Goal: Contribute content: Contribute content

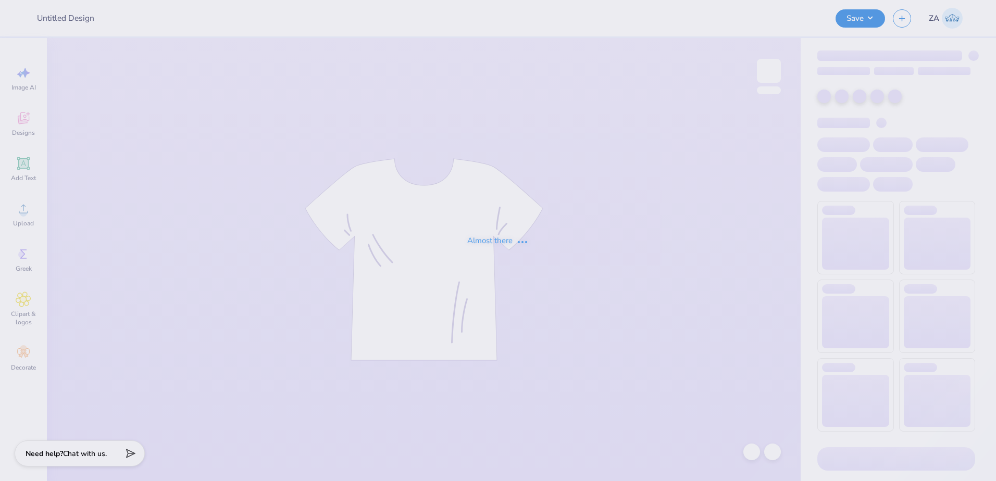
type input "[PERSON_NAME] : Greenery Spot"
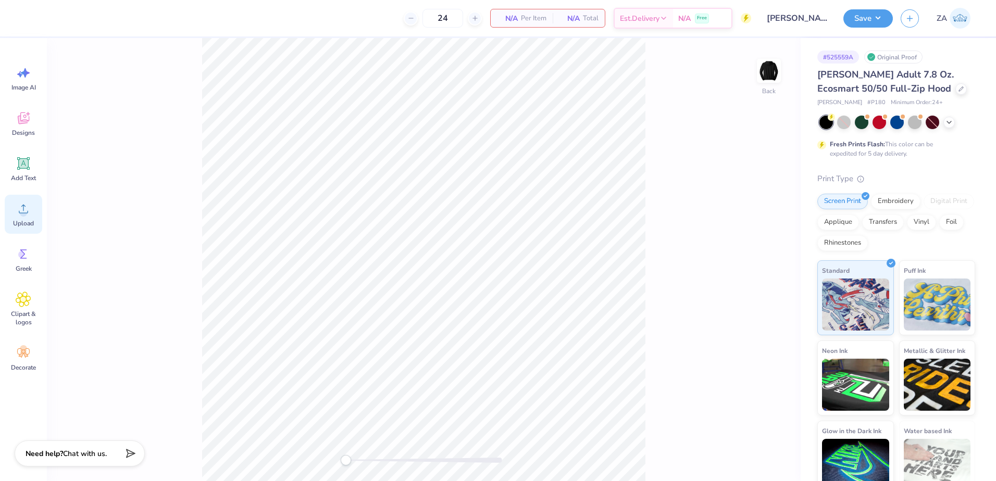
click at [32, 203] on div "Upload" at bounding box center [24, 214] width 38 height 39
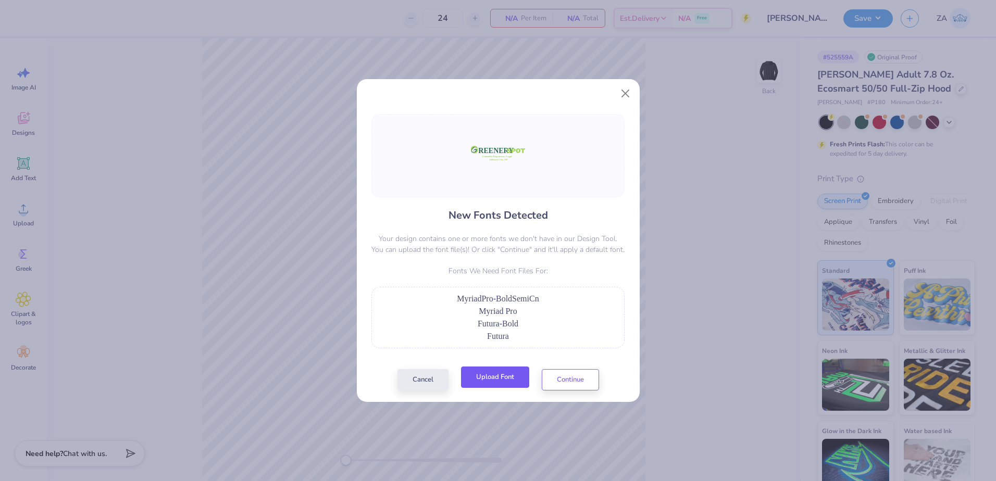
click at [510, 374] on button "Upload Font" at bounding box center [495, 377] width 68 height 21
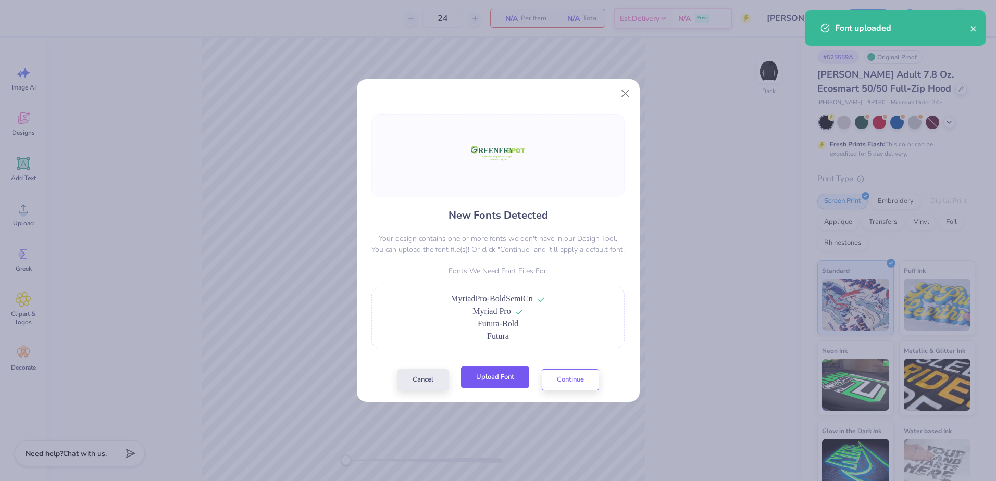
click at [497, 375] on button "Upload Font" at bounding box center [495, 377] width 68 height 21
click at [563, 383] on button "Continue" at bounding box center [570, 377] width 57 height 21
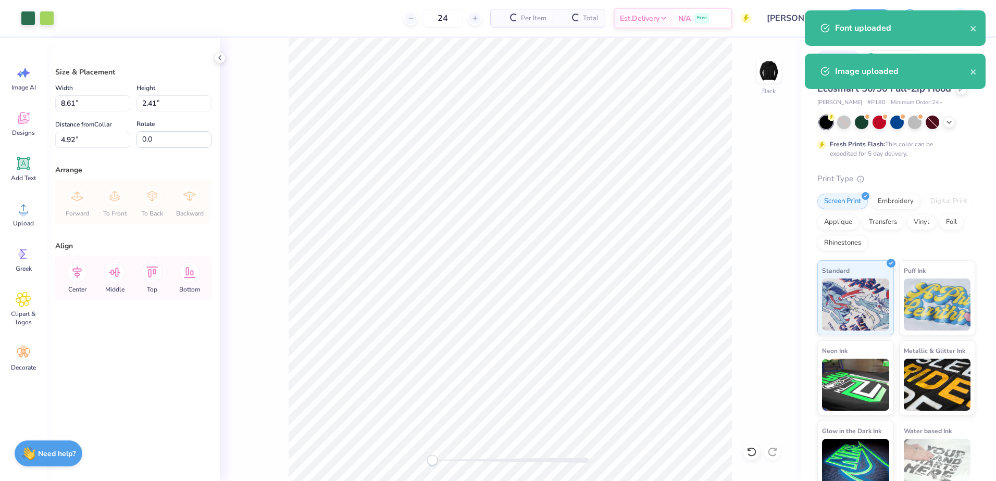
type input "5.38"
type input "1.50"
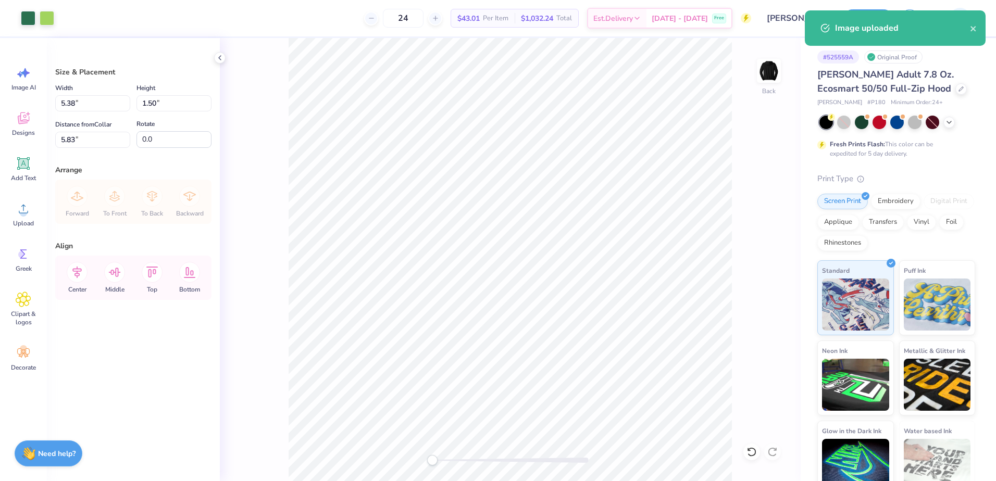
type input "5.04"
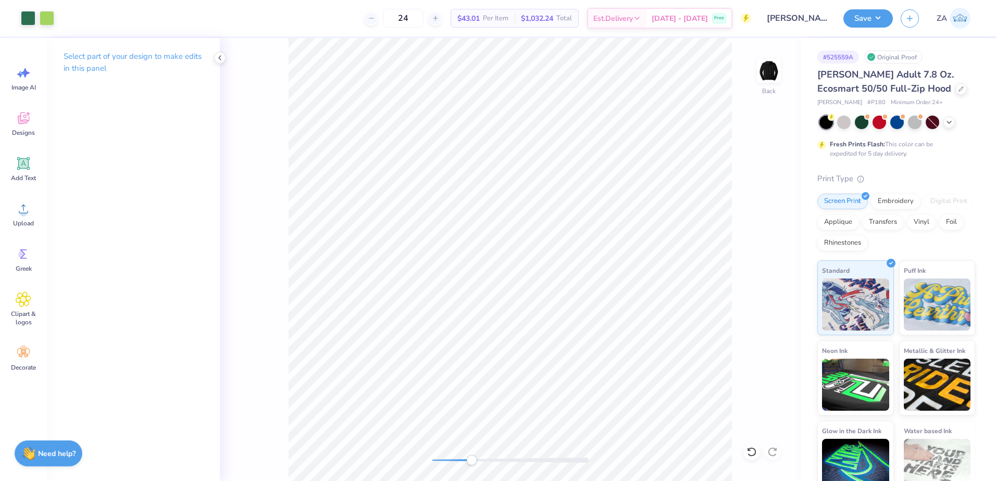
click at [465, 453] on div "Back" at bounding box center [510, 259] width 581 height 443
drag, startPoint x: 464, startPoint y: 461, endPoint x: 452, endPoint y: 462, distance: 12.0
click at [460, 462] on div "Accessibility label" at bounding box center [465, 460] width 10 height 10
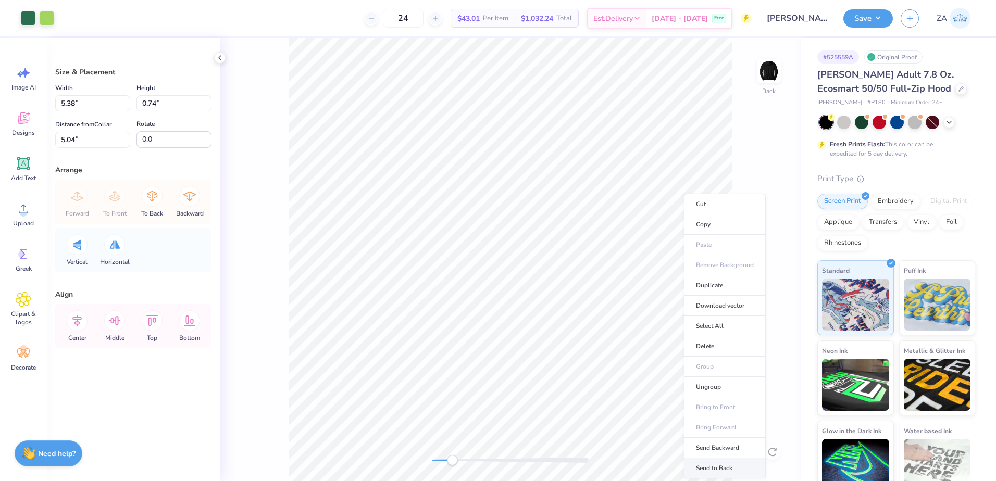
click at [713, 465] on li "Send to Back" at bounding box center [725, 469] width 82 height 20
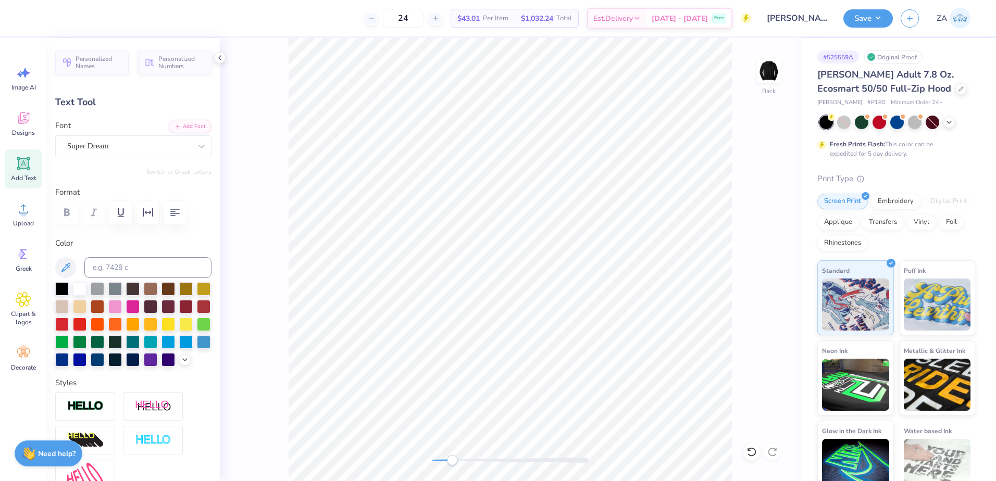
click at [139, 134] on div "Font Super Dream" at bounding box center [133, 139] width 156 height 38
click at [135, 145] on div "Super Dream" at bounding box center [129, 146] width 126 height 16
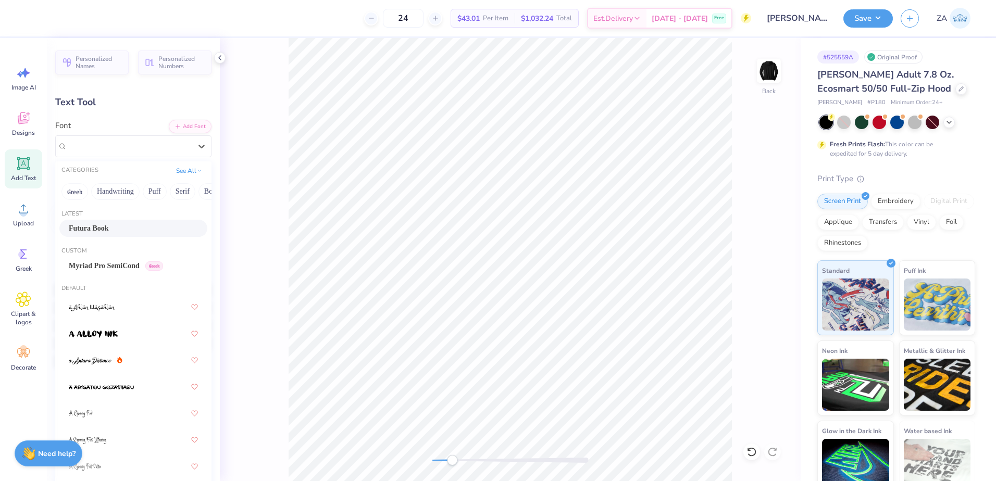
click at [120, 232] on div "Futura Book" at bounding box center [133, 228] width 129 height 11
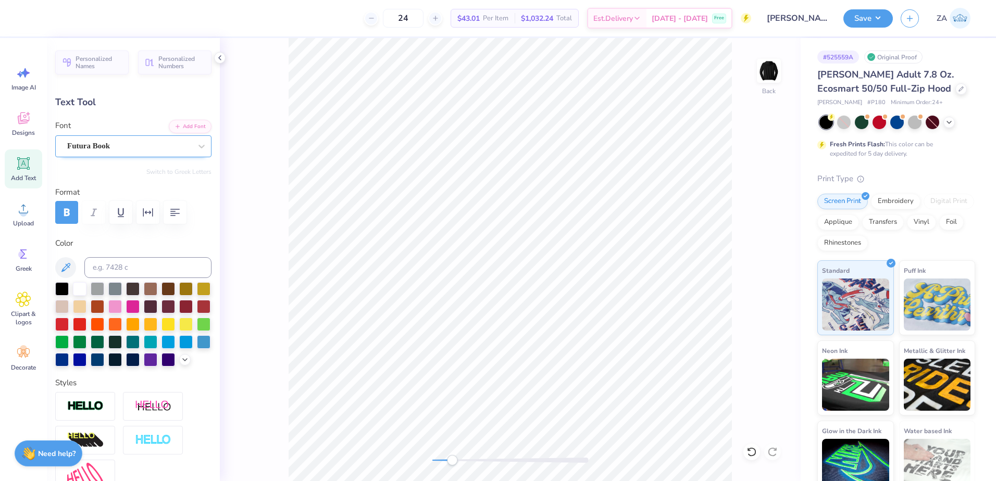
click at [128, 155] on div "Futura Book" at bounding box center [133, 146] width 156 height 22
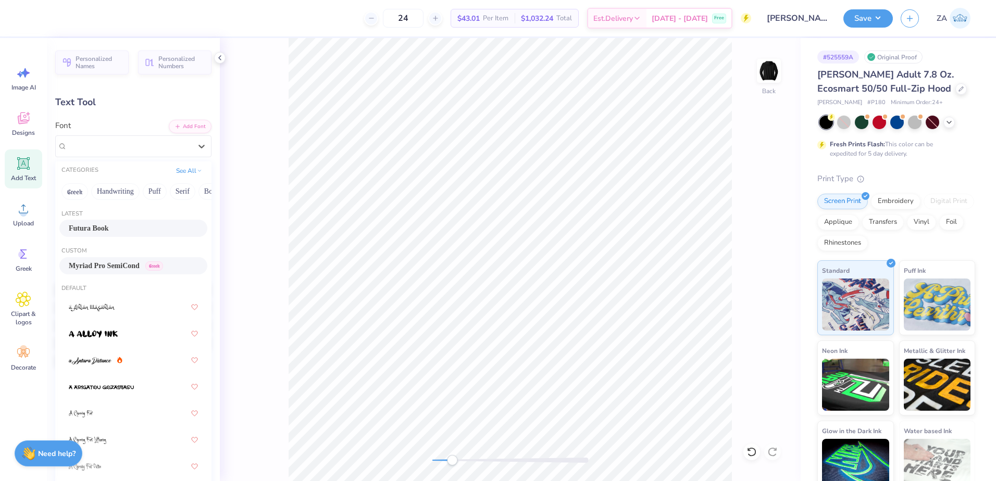
click at [117, 266] on span "Myriad Pro SemiCond" at bounding box center [104, 266] width 71 height 11
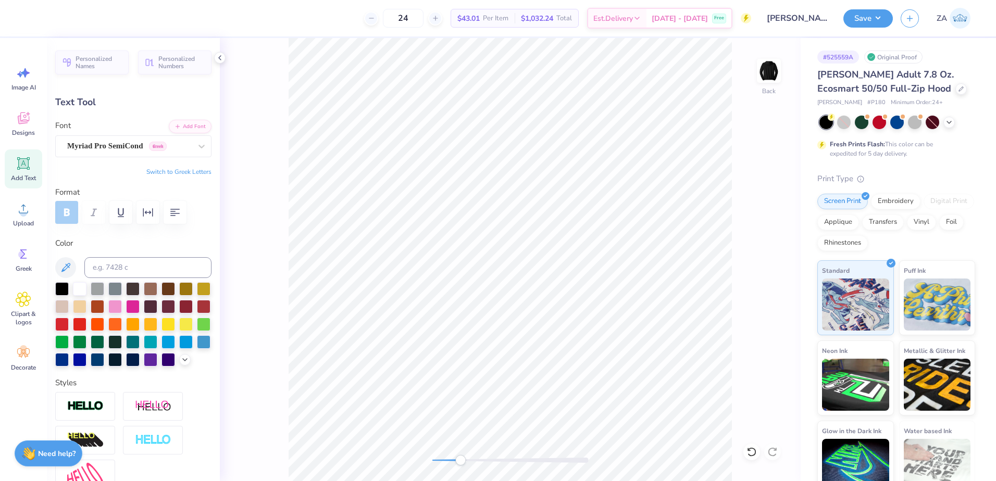
click at [460, 457] on div "Accessibility label" at bounding box center [460, 460] width 10 height 10
type input "2.67"
type input "0.49"
type input "5.28"
type input "2.55"
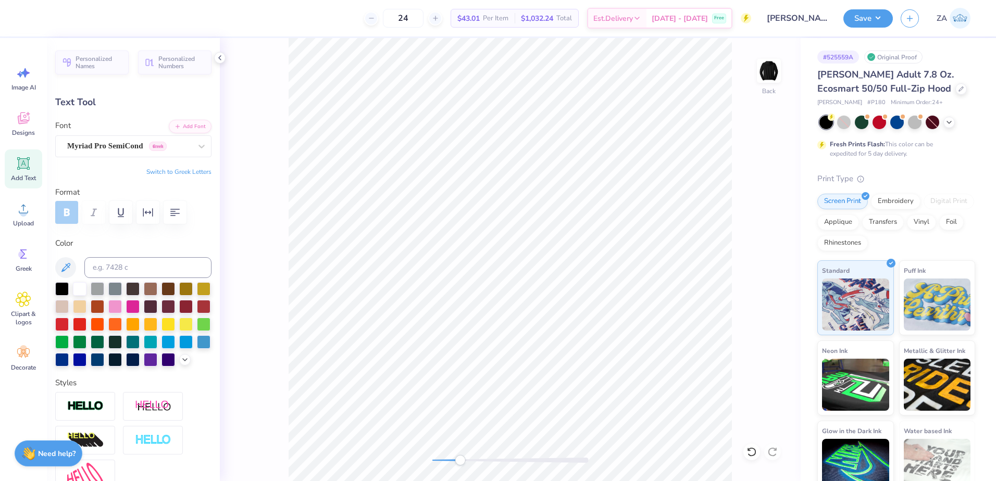
type input "0.47"
type input "2.41"
type input "0.44"
type input "5.30"
type input "2.44"
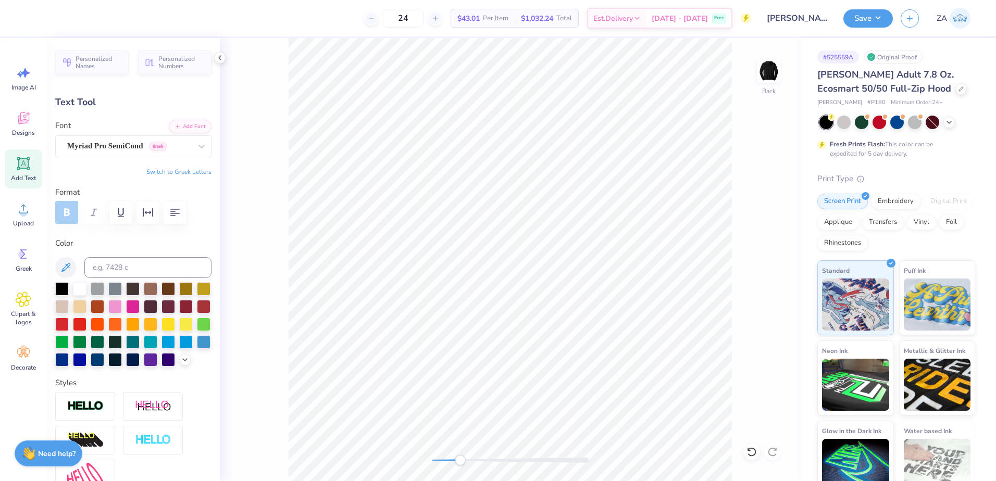
type input "0.45"
type input "5.32"
type input "2.55"
type input "0.47"
type input "5.30"
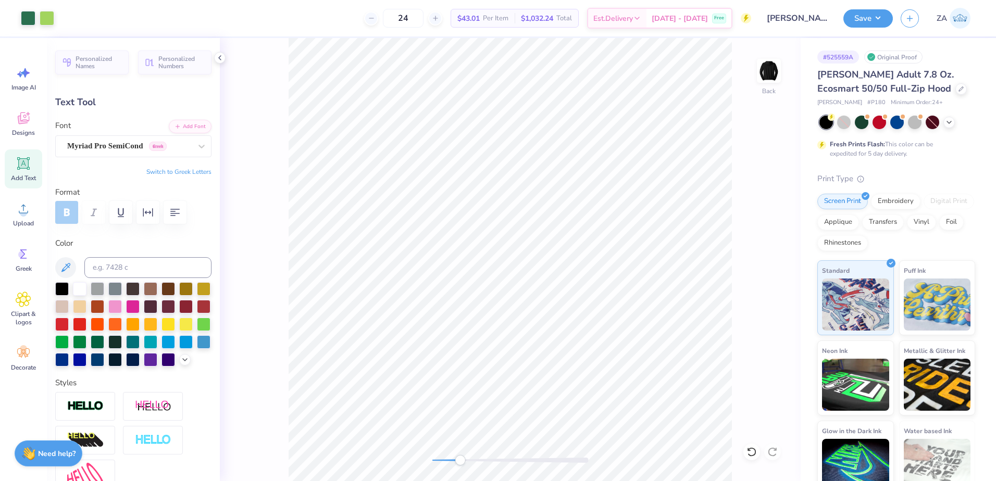
type input "1.93"
type input "0.23"
type input "6.31"
click at [149, 144] on div "Super Dream" at bounding box center [129, 146] width 126 height 16
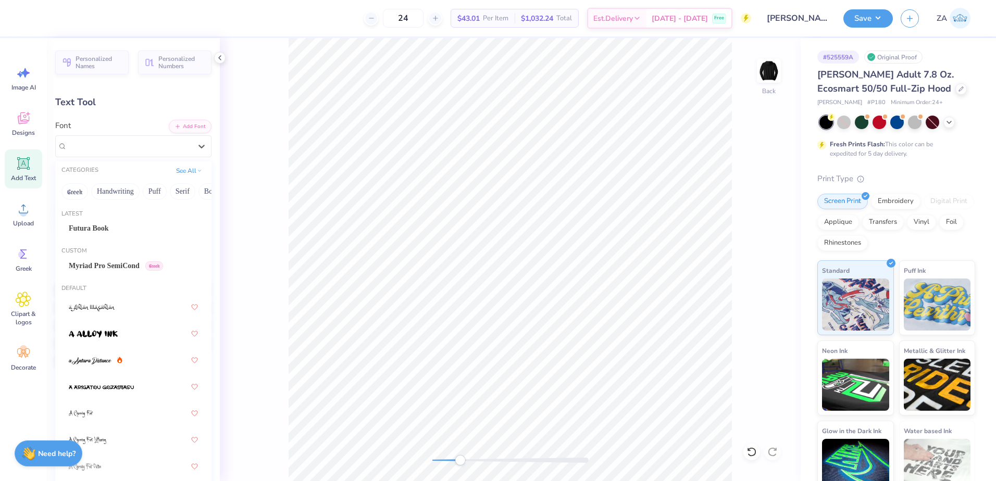
click at [134, 222] on div "Futura Book" at bounding box center [133, 228] width 148 height 17
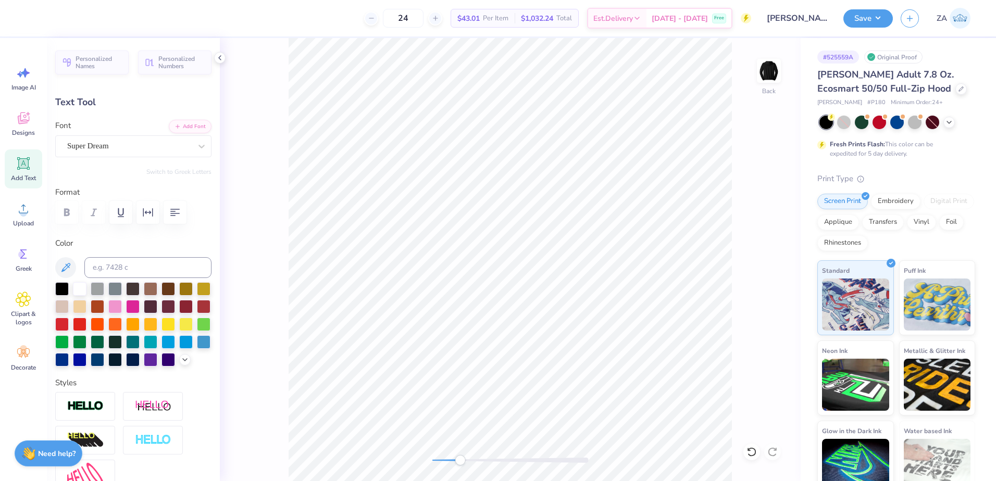
type input "3.15"
type input "0.24"
type input "5.99"
click at [145, 158] on div "Personalized Names Personalized Numbers Text Tool Add Font Font Super Dream Swi…" at bounding box center [133, 259] width 173 height 443
click at [147, 148] on div "Super Dream" at bounding box center [129, 146] width 126 height 16
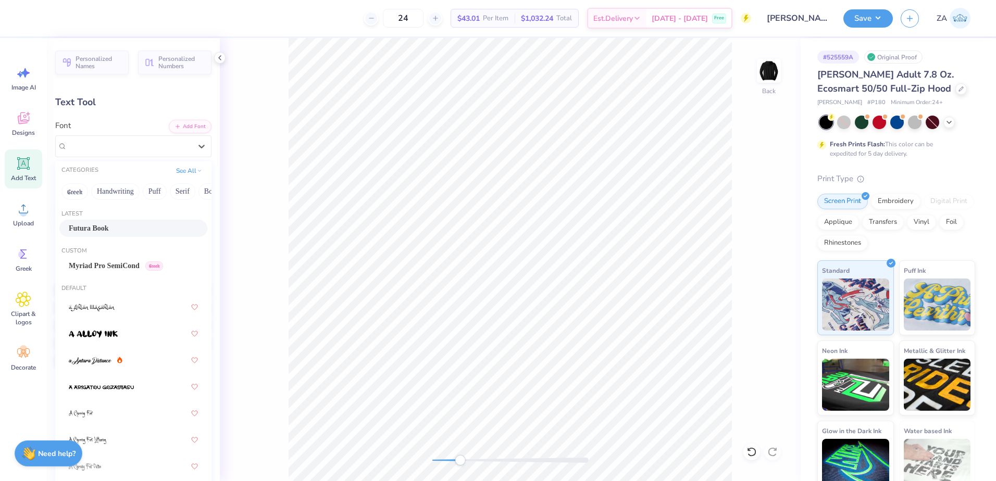
click at [131, 224] on div "Futura Book" at bounding box center [133, 228] width 129 height 11
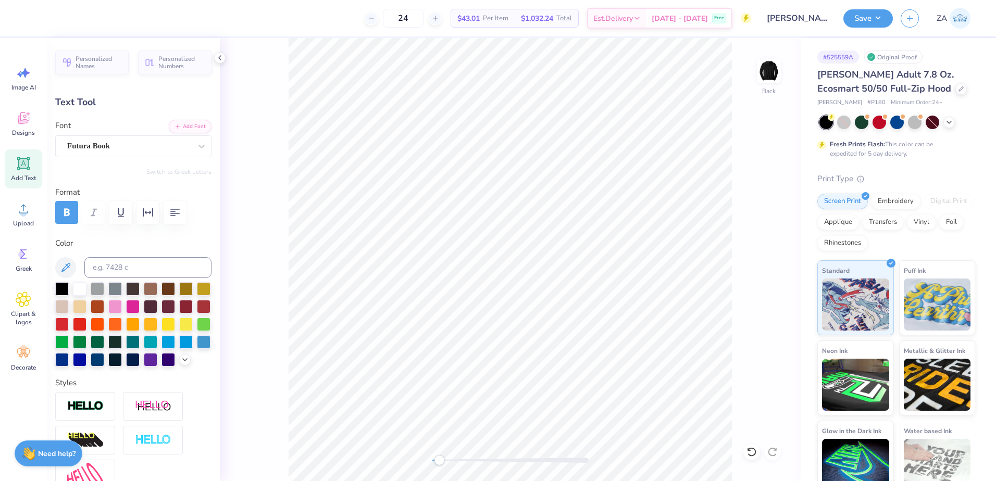
drag, startPoint x: 461, startPoint y: 460, endPoint x: 438, endPoint y: 459, distance: 22.4
click at [438, 459] on div "Accessibility label" at bounding box center [439, 460] width 10 height 10
type input "2.18"
type input "0.27"
type input "6.29"
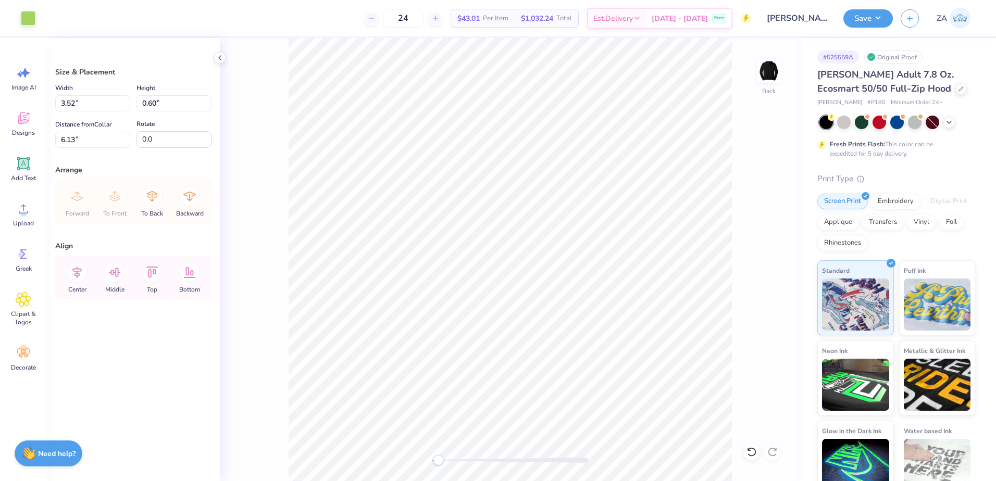
type input "5.96"
drag, startPoint x: 448, startPoint y: 462, endPoint x: 460, endPoint y: 459, distance: 12.5
click at [459, 459] on div "Accessibility label" at bounding box center [458, 460] width 10 height 10
drag, startPoint x: 455, startPoint y: 463, endPoint x: 438, endPoint y: 463, distance: 17.2
click at [438, 463] on div "Accessibility label" at bounding box center [437, 460] width 10 height 10
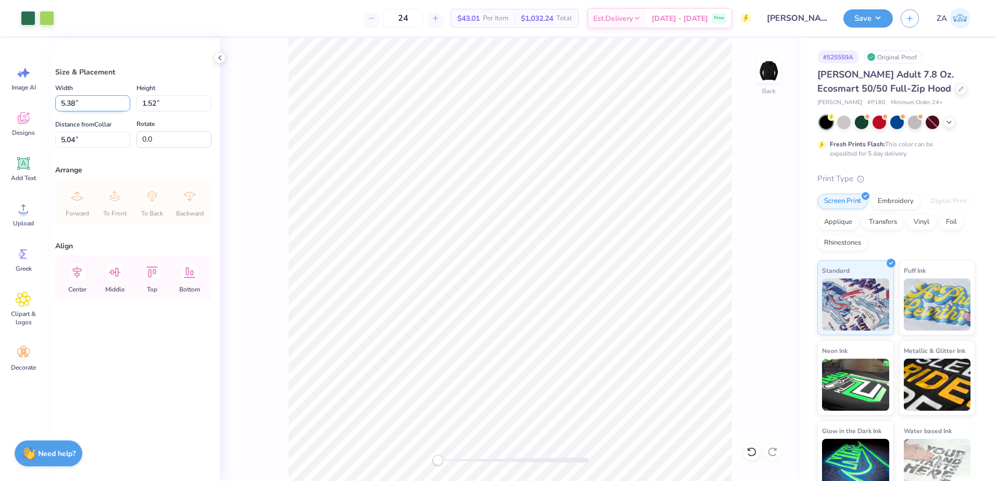
drag, startPoint x: 107, startPoint y: 95, endPoint x: 58, endPoint y: 101, distance: 49.8
click at [63, 100] on input "5.38" at bounding box center [92, 103] width 75 height 16
type input "3.50"
type input "0.99"
drag, startPoint x: 82, startPoint y: 137, endPoint x: 59, endPoint y: 139, distance: 23.5
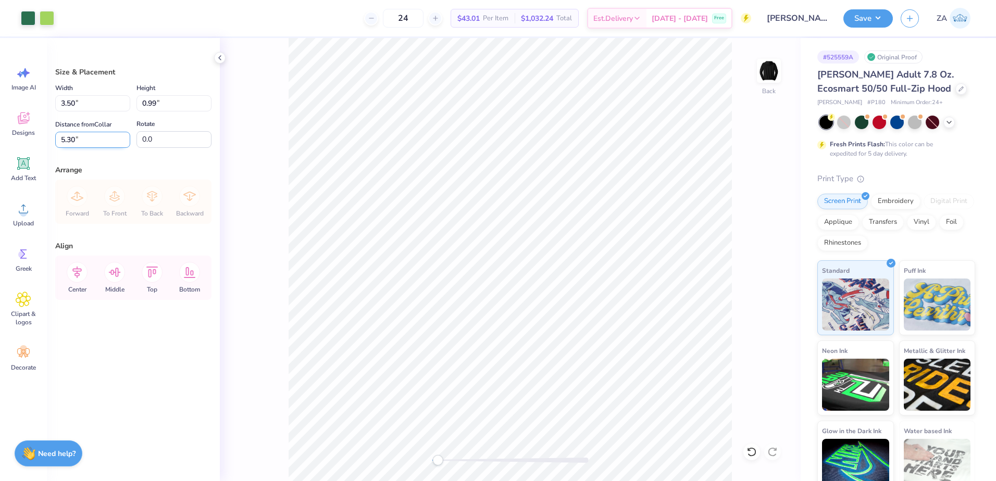
click at [59, 139] on input "5.30" at bounding box center [92, 140] width 75 height 16
type input "3.00"
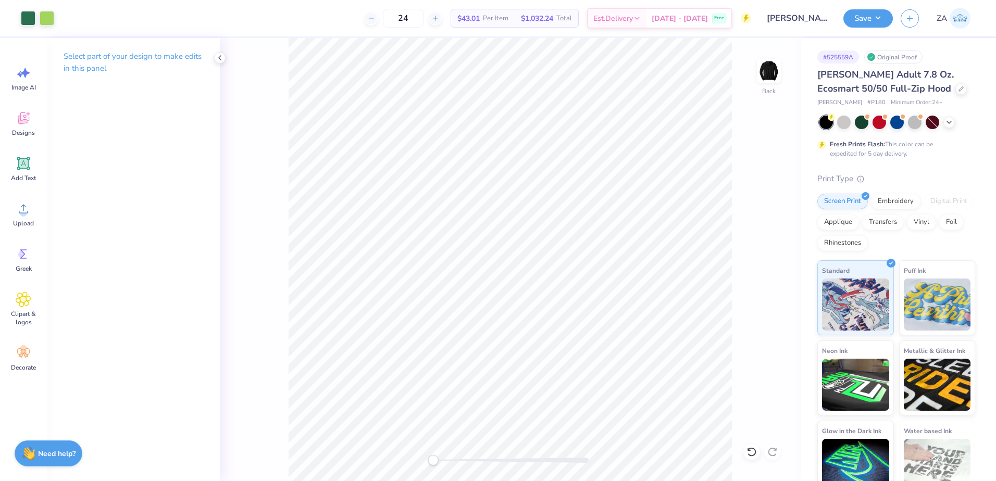
click at [424, 459] on div "Back" at bounding box center [510, 259] width 581 height 443
click at [885, 21] on button "Save" at bounding box center [868, 17] width 49 height 18
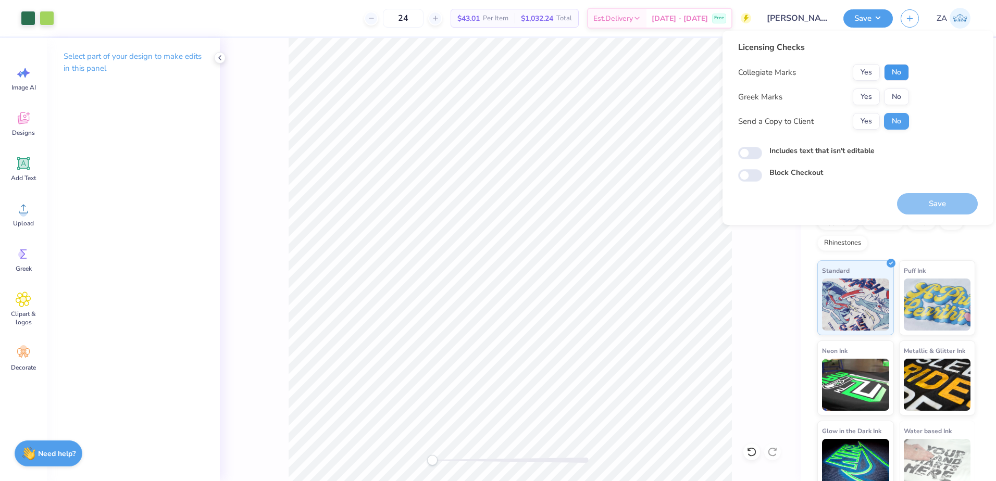
click at [893, 72] on button "No" at bounding box center [896, 72] width 25 height 17
click at [891, 94] on button "No" at bounding box center [896, 97] width 25 height 17
click at [921, 204] on button "Save" at bounding box center [937, 203] width 81 height 21
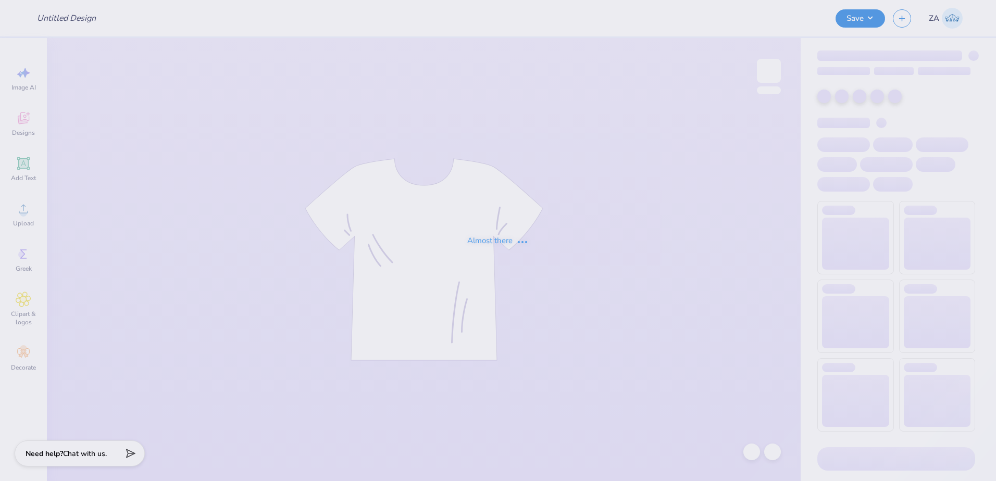
type input "[PERSON_NAME] : Greenery Spot"
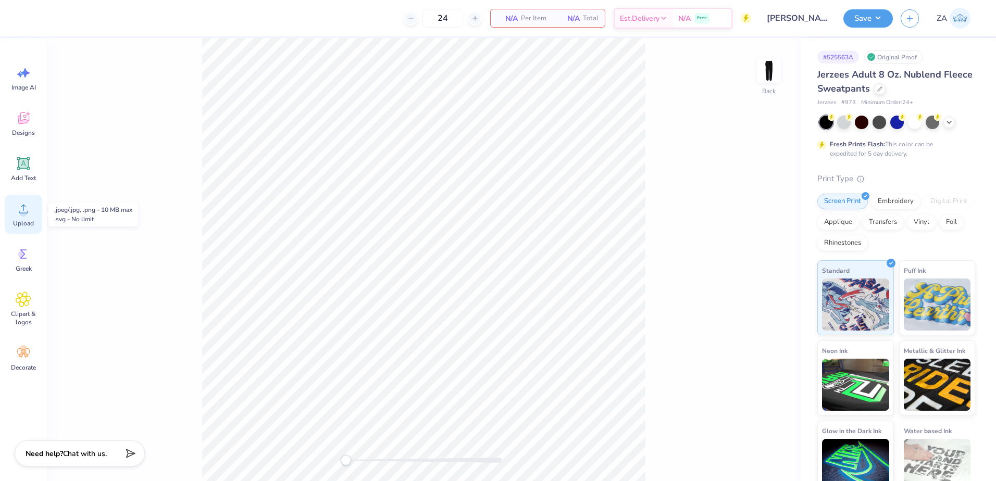
click at [30, 214] on icon at bounding box center [24, 209] width 16 height 16
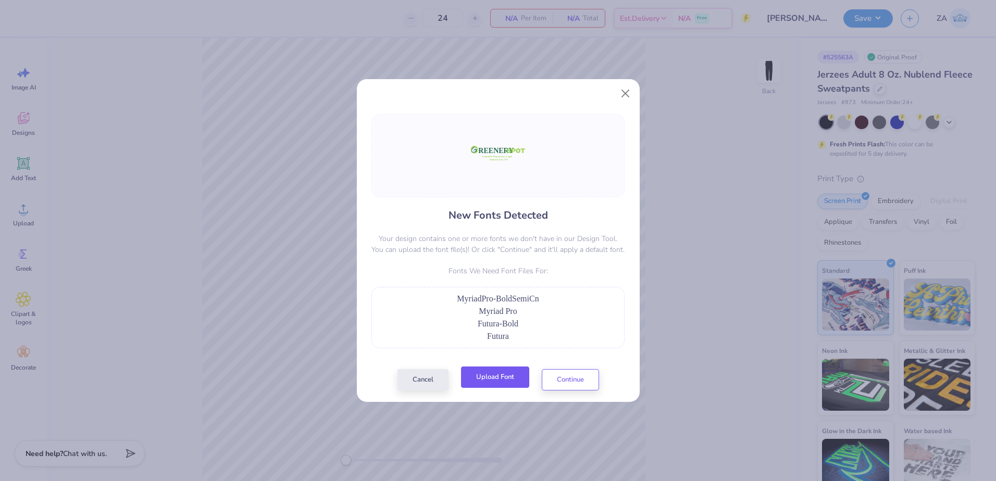
click at [507, 378] on button "Upload Font" at bounding box center [495, 377] width 68 height 21
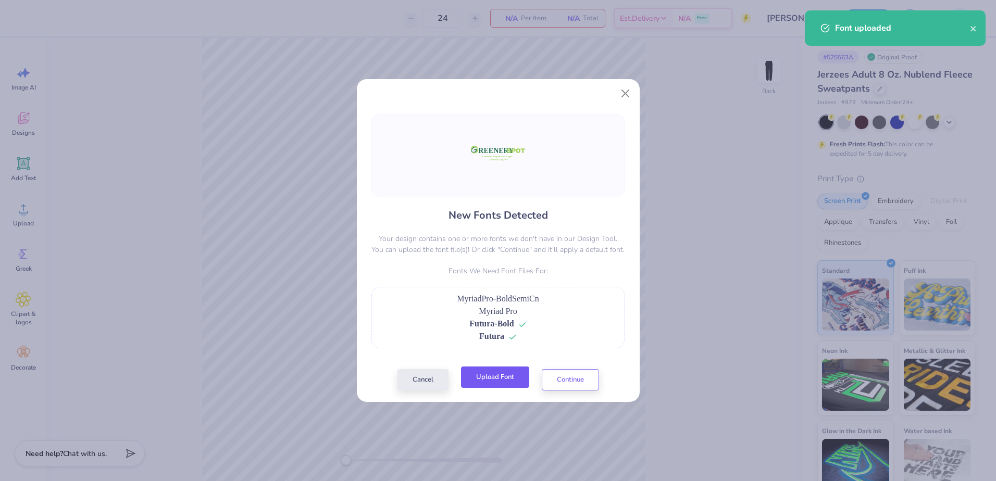
click at [497, 387] on button "Upload Font" at bounding box center [495, 377] width 68 height 21
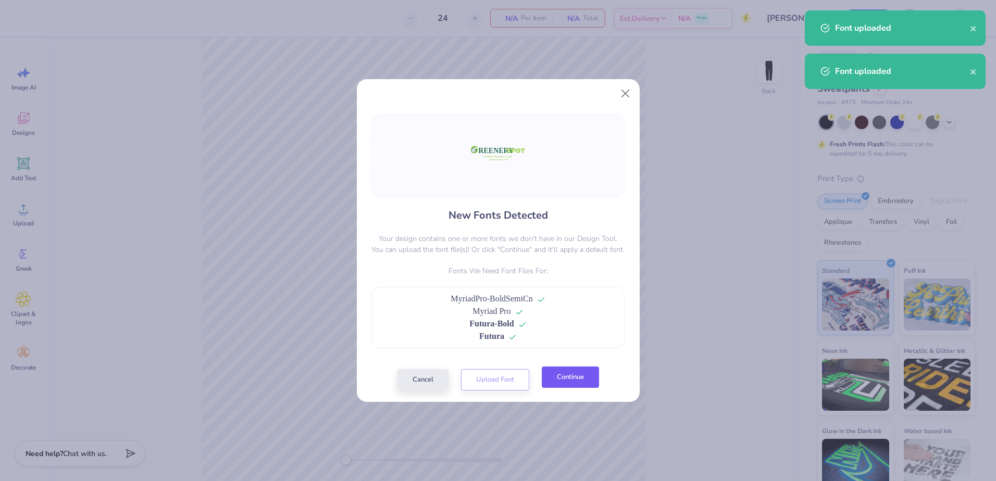
click at [567, 379] on button "Continue" at bounding box center [570, 377] width 57 height 21
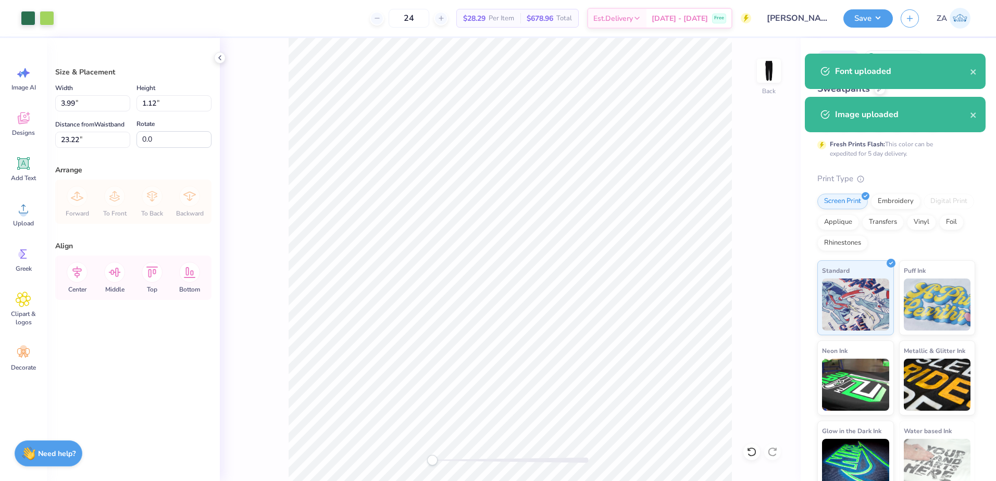
type input "3.99"
type input "1.12"
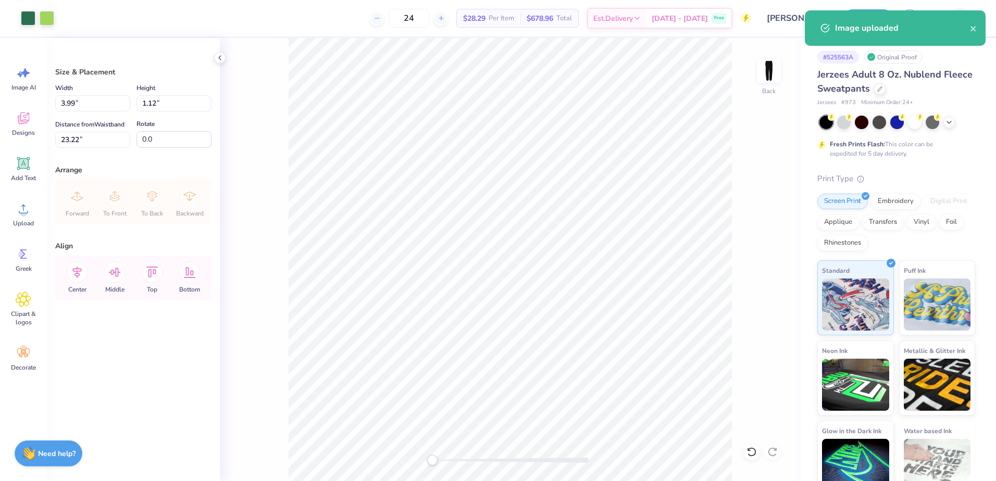
type input "8.41"
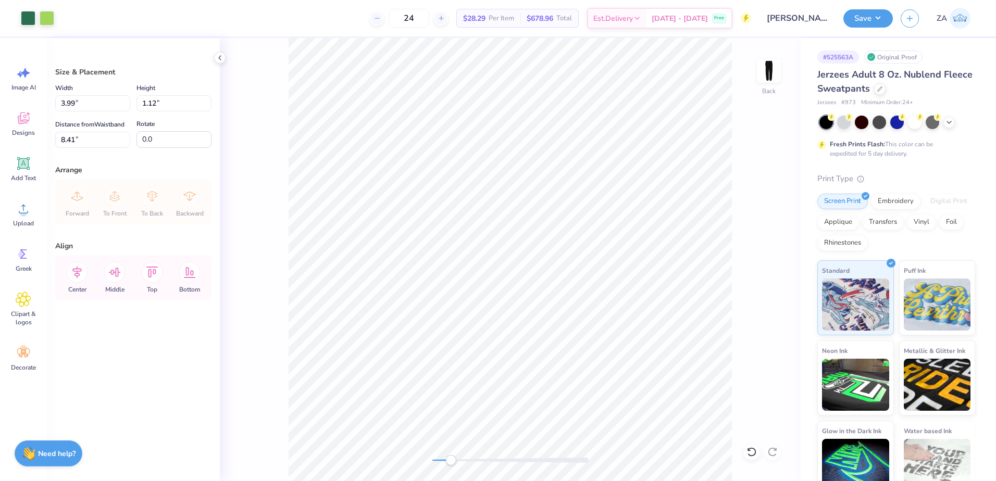
click at [449, 447] on div "Back" at bounding box center [510, 259] width 581 height 443
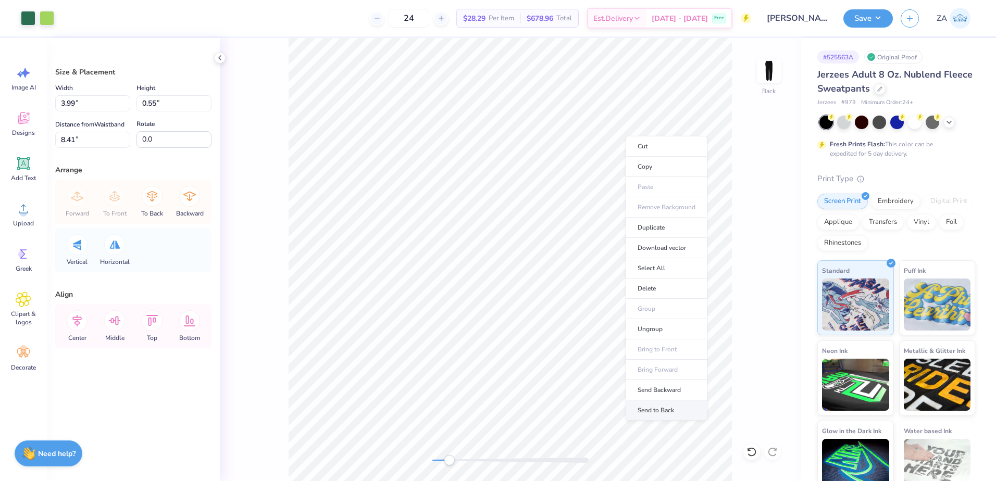
click at [649, 407] on li "Send to Back" at bounding box center [667, 411] width 82 height 20
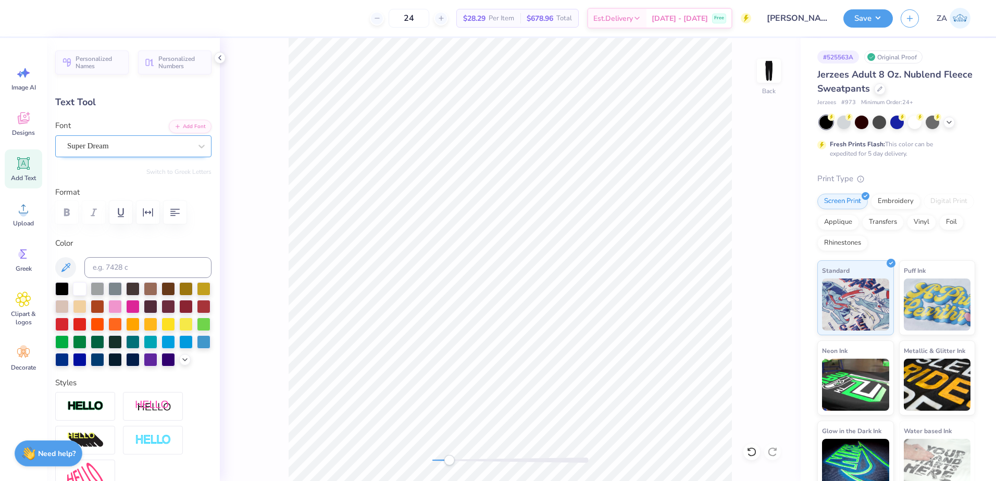
click at [121, 148] on div "Super Dream" at bounding box center [129, 146] width 126 height 16
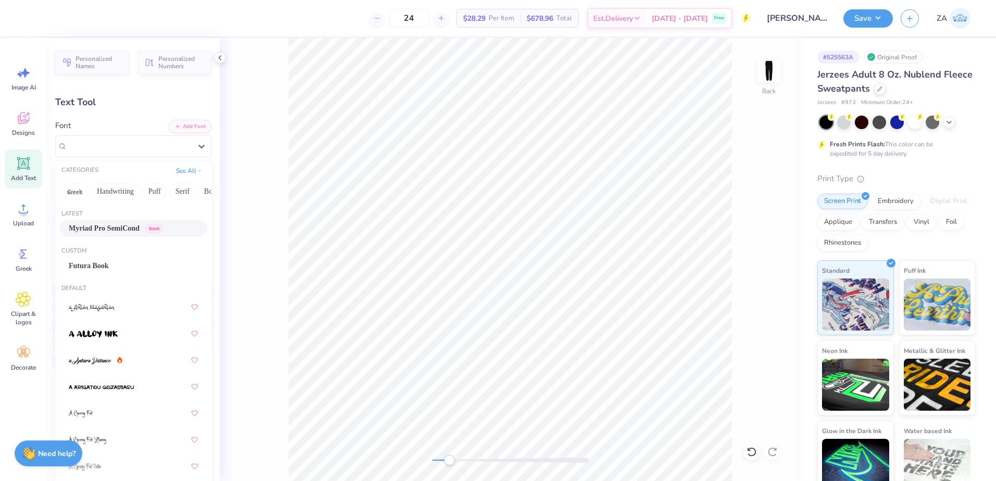
click at [103, 227] on span "Myriad Pro SemiCond" at bounding box center [104, 228] width 71 height 11
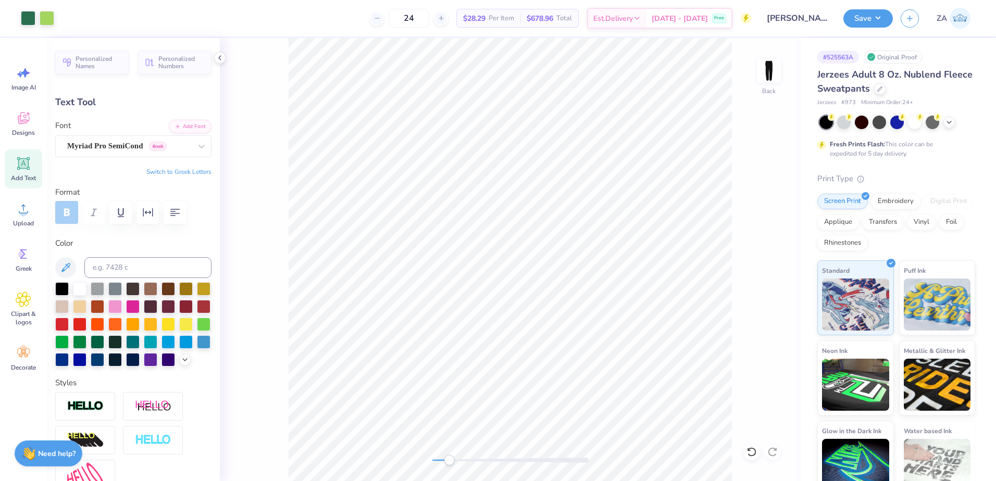
type input "1.44"
type input "0.17"
type input "9.36"
type input "2.34"
type input "9.12"
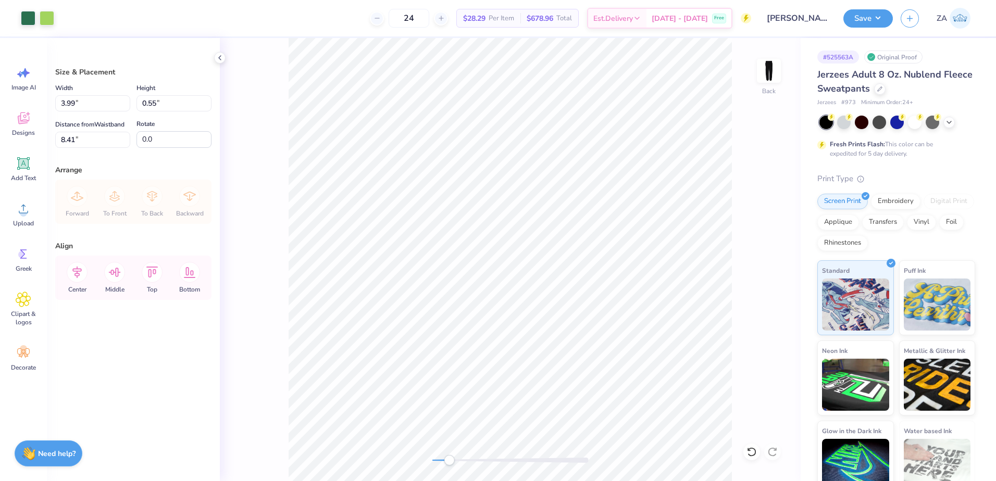
type input "5.81"
type input "0.80"
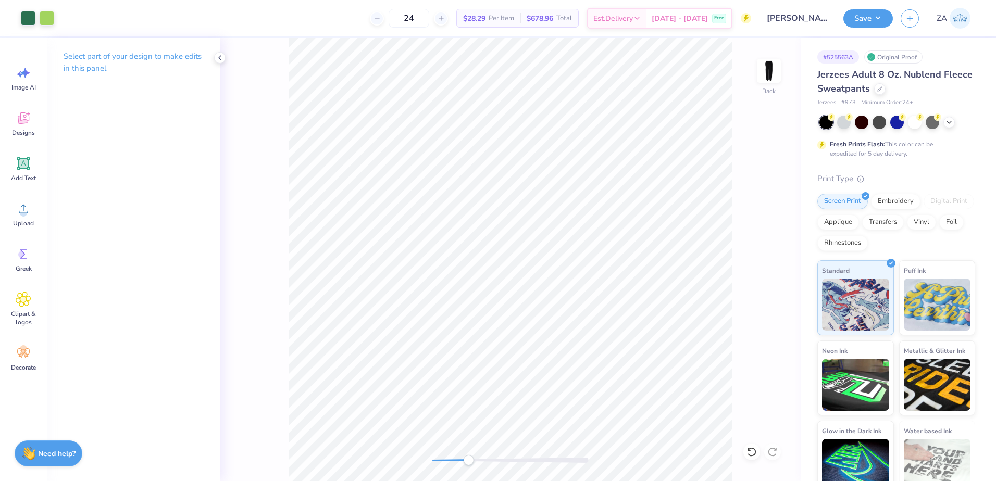
drag, startPoint x: 456, startPoint y: 459, endPoint x: 468, endPoint y: 457, distance: 12.6
click at [468, 458] on div at bounding box center [510, 460] width 156 height 5
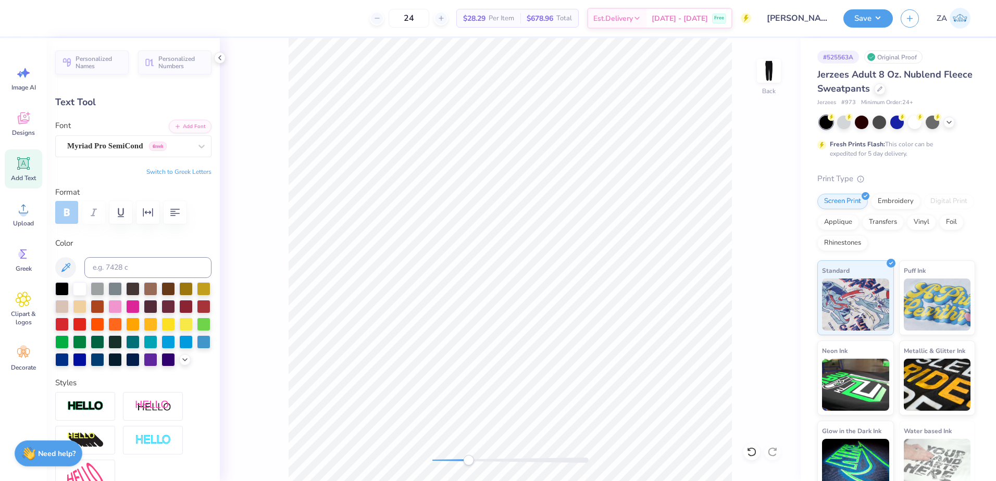
type input "2.63"
type input "0.48"
type input "2.77"
type input "0.51"
type input "8.70"
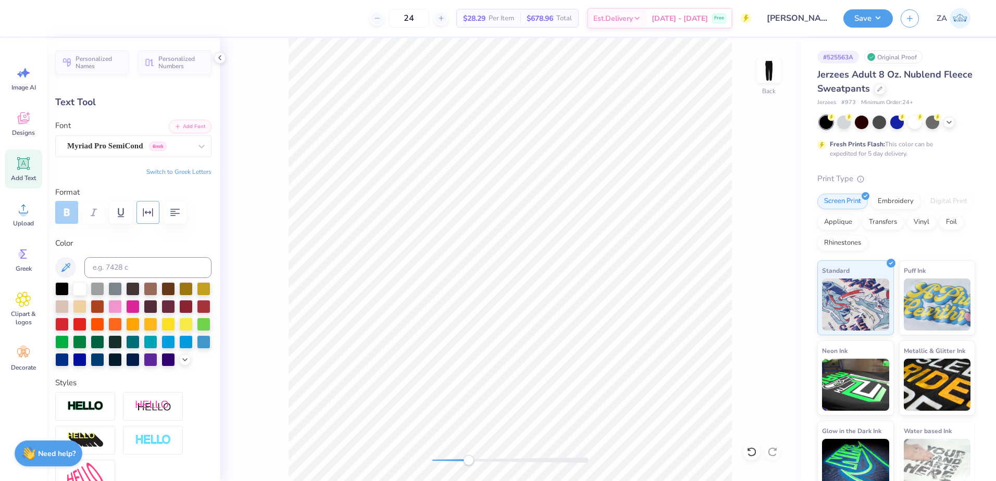
click at [150, 213] on icon "button" at bounding box center [148, 212] width 13 height 13
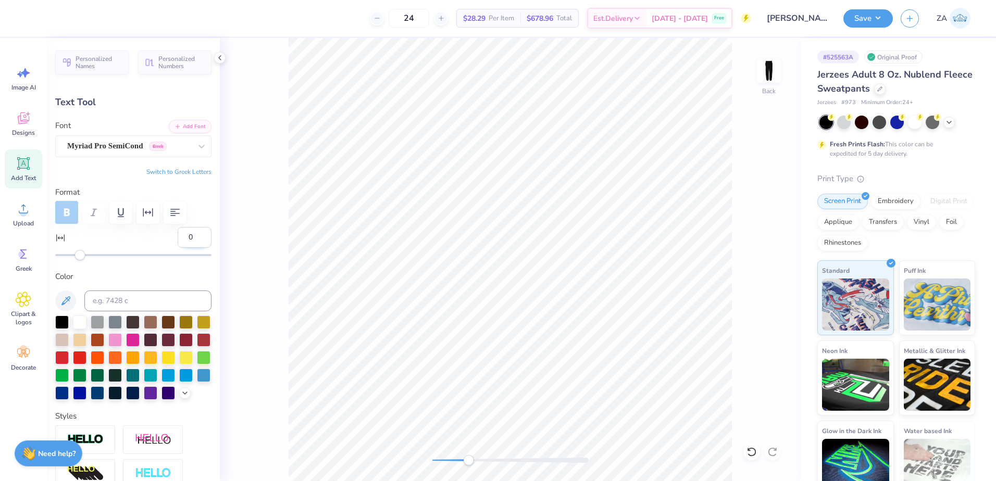
drag, startPoint x: 182, startPoint y: 238, endPoint x: 187, endPoint y: 238, distance: 5.2
click at [182, 238] on input "0" at bounding box center [195, 237] width 34 height 21
drag, startPoint x: 187, startPoint y: 238, endPoint x: 174, endPoint y: 236, distance: 13.8
click at [178, 236] on input "0" at bounding box center [195, 237] width 34 height 21
type input "5"
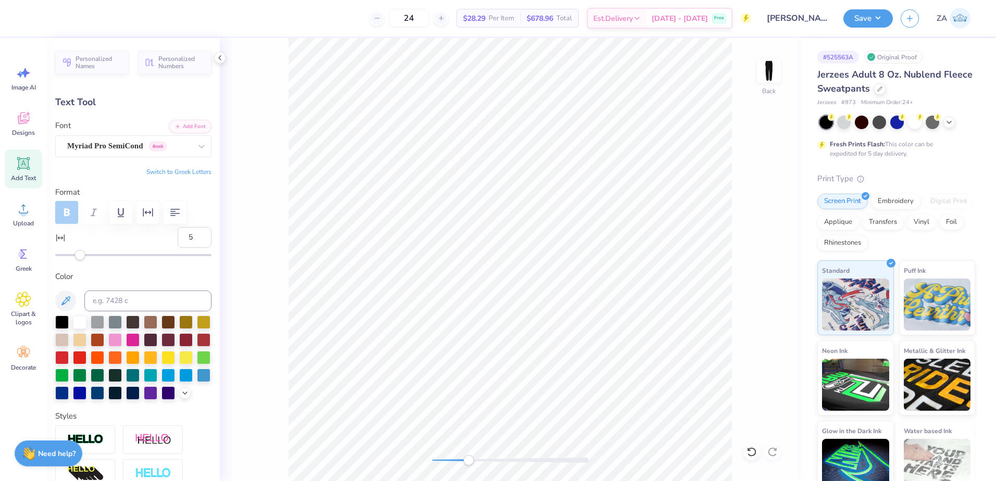
click at [175, 266] on div "Personalized Names Personalized Numbers Text Tool Add Font Font Myriad Pro Semi…" at bounding box center [133, 259] width 173 height 443
type input "2.99"
drag, startPoint x: 187, startPoint y: 235, endPoint x: 175, endPoint y: 235, distance: 12.5
click at [178, 235] on input "7" at bounding box center [195, 237] width 34 height 21
drag, startPoint x: 180, startPoint y: 236, endPoint x: 196, endPoint y: 236, distance: 16.2
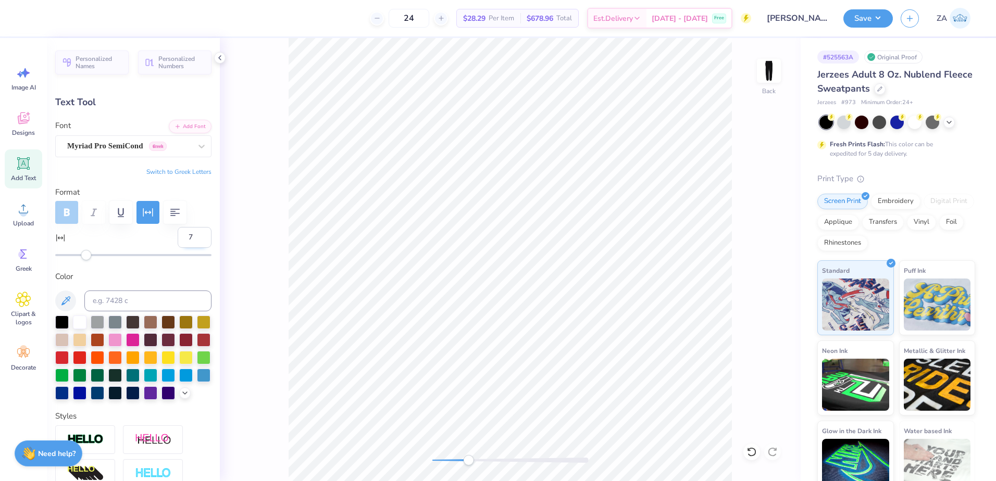
click at [196, 236] on input "7" at bounding box center [195, 237] width 34 height 21
type input "2"
click at [178, 275] on label "Color" at bounding box center [133, 277] width 156 height 12
type input "2.71"
type input "0.48"
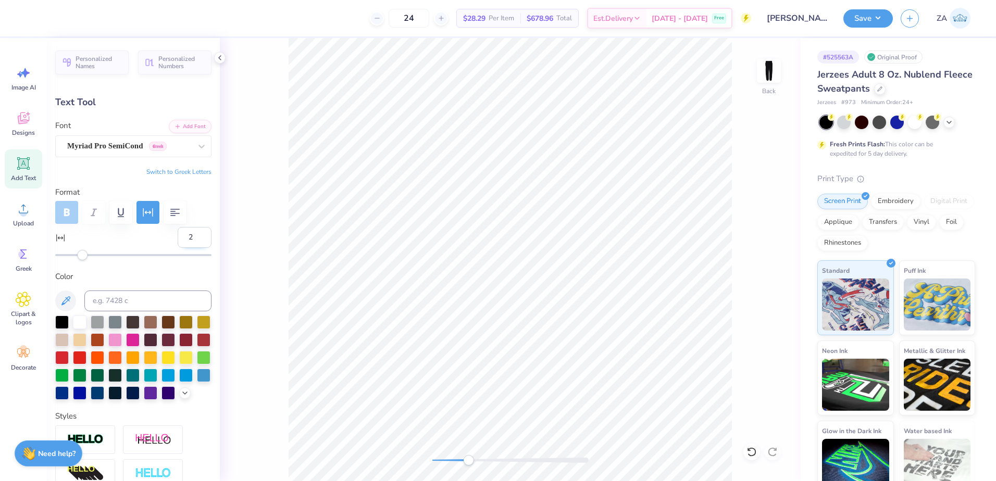
drag, startPoint x: 189, startPoint y: 237, endPoint x: 178, endPoint y: 237, distance: 10.9
click at [179, 237] on input "2" at bounding box center [195, 237] width 34 height 21
click at [178, 237] on input "2" at bounding box center [195, 237] width 34 height 21
drag, startPoint x: 184, startPoint y: 236, endPoint x: 176, endPoint y: 237, distance: 8.5
click at [178, 237] on input "5" at bounding box center [195, 237] width 34 height 21
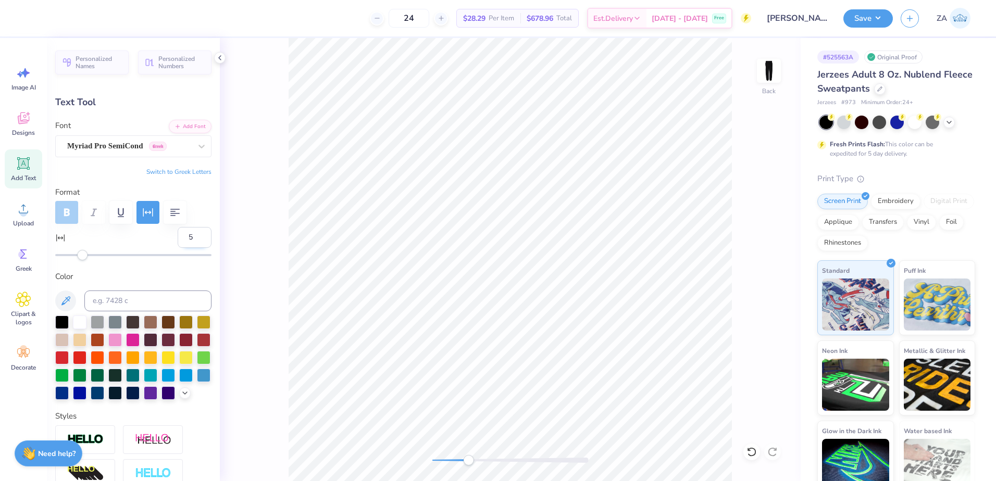
type input "3"
click at [178, 266] on div "Personalized Names Personalized Numbers Text Tool Add Font Font Myriad Pro Semi…" at bounding box center [133, 259] width 173 height 443
type input "2.75"
type input "8.73"
drag, startPoint x: 473, startPoint y: 460, endPoint x: 442, endPoint y: 461, distance: 30.8
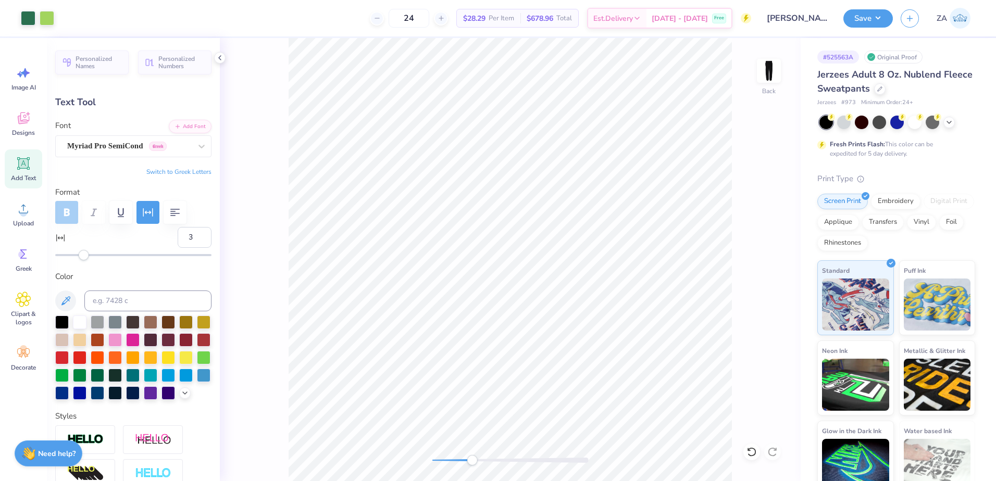
click at [467, 461] on div "Accessibility label" at bounding box center [472, 460] width 10 height 10
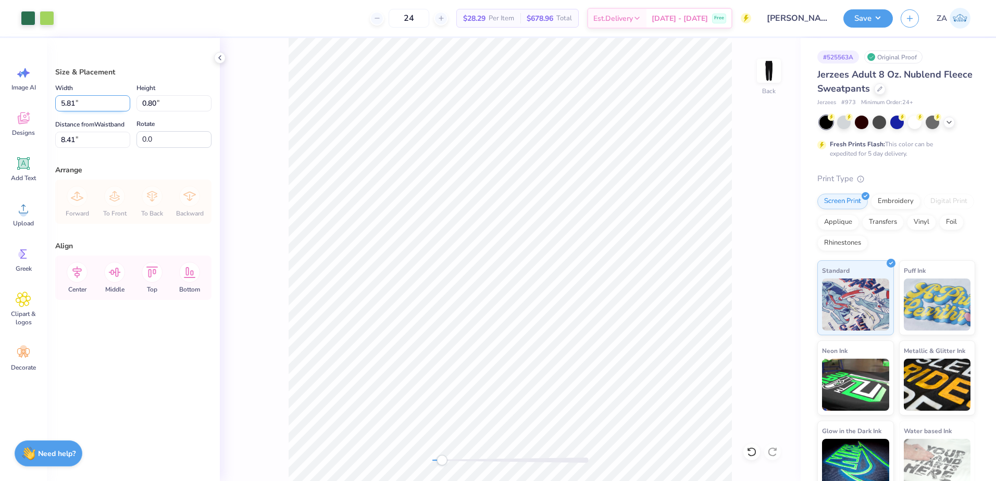
drag, startPoint x: 93, startPoint y: 102, endPoint x: 60, endPoint y: 102, distance: 32.8
click at [60, 102] on input "5.81" at bounding box center [92, 103] width 75 height 16
type input "4.00"
type input "0.55"
type input "8.54"
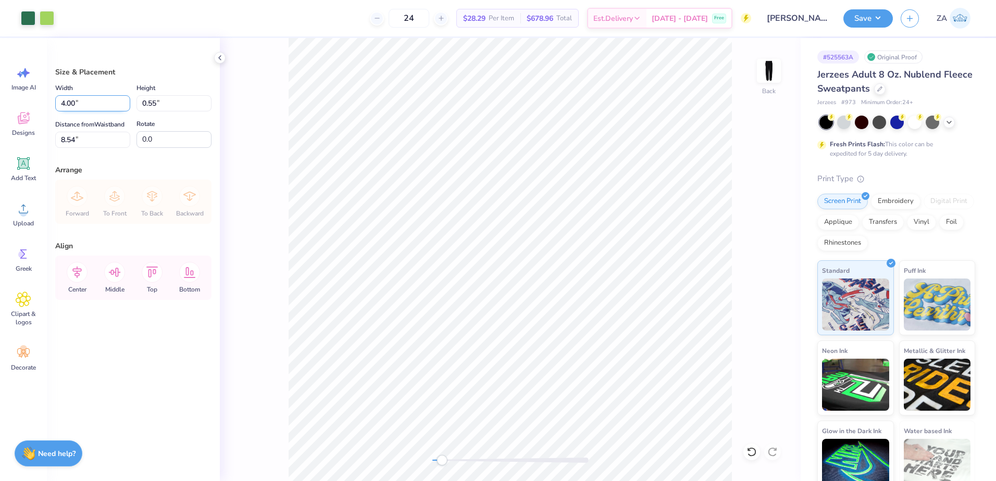
drag, startPoint x: 93, startPoint y: 107, endPoint x: 59, endPoint y: 105, distance: 33.4
click at [59, 105] on input "4.00" at bounding box center [92, 103] width 75 height 16
type input "5.50"
click at [89, 144] on input "8.54" at bounding box center [92, 140] width 75 height 16
type input "0.75"
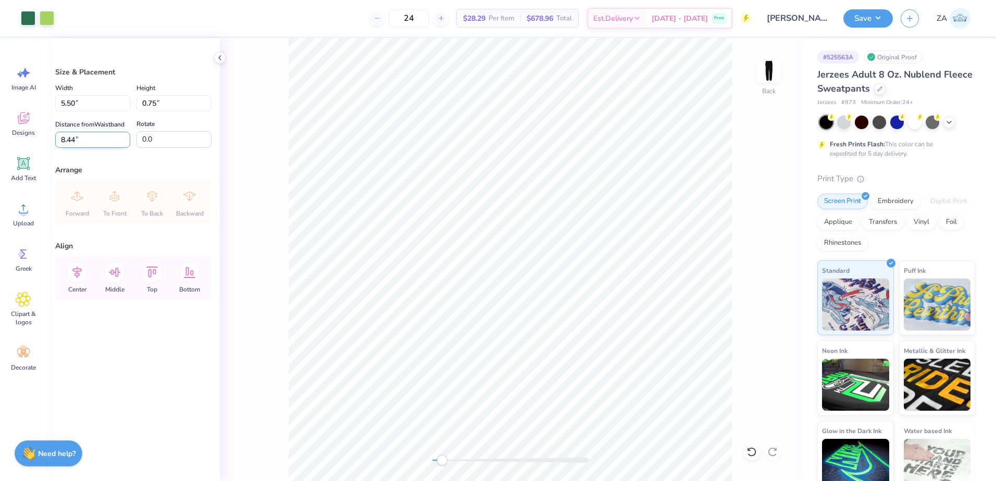
drag, startPoint x: 89, startPoint y: 140, endPoint x: 60, endPoint y: 140, distance: 28.7
click at [60, 140] on input "8.44" at bounding box center [92, 140] width 75 height 16
drag, startPoint x: 74, startPoint y: 137, endPoint x: 49, endPoint y: 139, distance: 24.6
click at [49, 139] on div "Size & Placement Width 5.50 5.50 " Height 0.75 0.75 " Distance from Waistband 8…" at bounding box center [133, 259] width 173 height 443
type input "5.00"
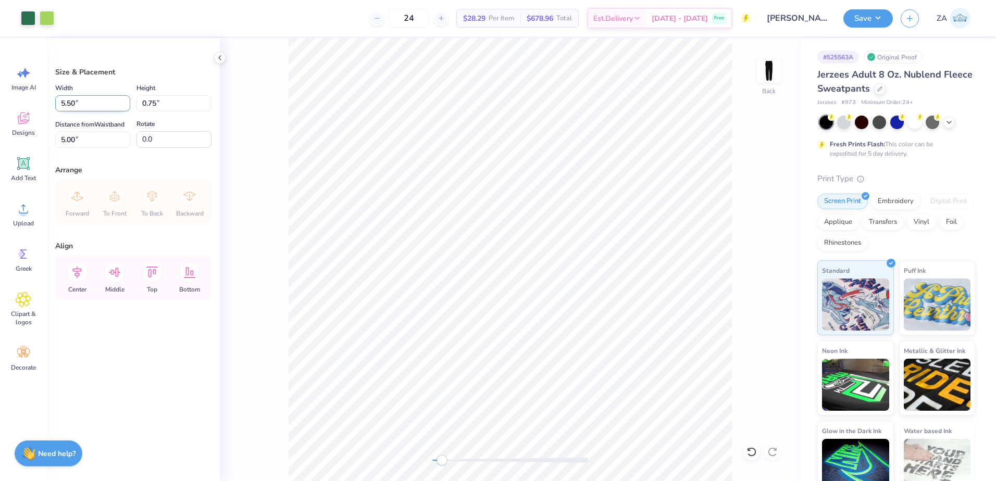
click at [90, 108] on input "5.50" at bounding box center [92, 103] width 75 height 16
click at [879, 16] on button "Save" at bounding box center [868, 17] width 49 height 18
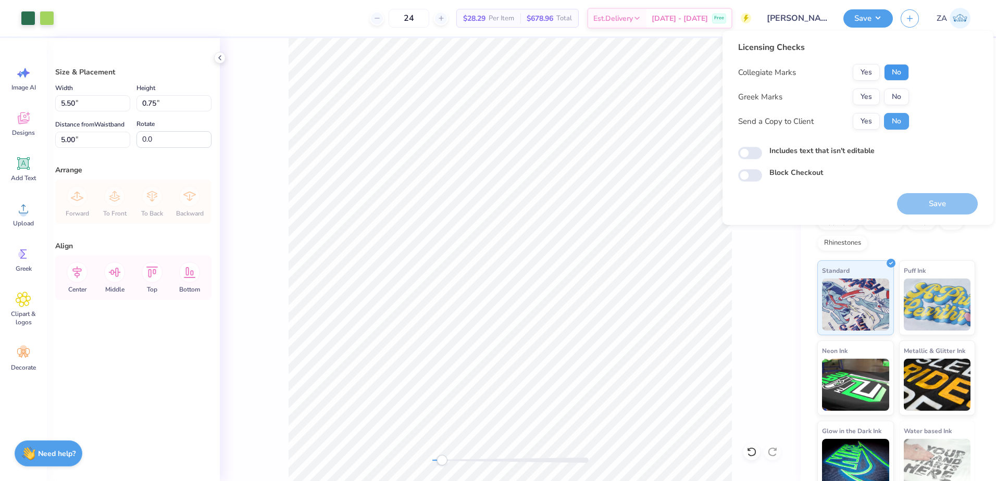
click at [898, 69] on button "No" at bounding box center [896, 72] width 25 height 17
click at [898, 98] on button "No" at bounding box center [896, 97] width 25 height 17
click at [921, 213] on button "Save" at bounding box center [937, 203] width 81 height 21
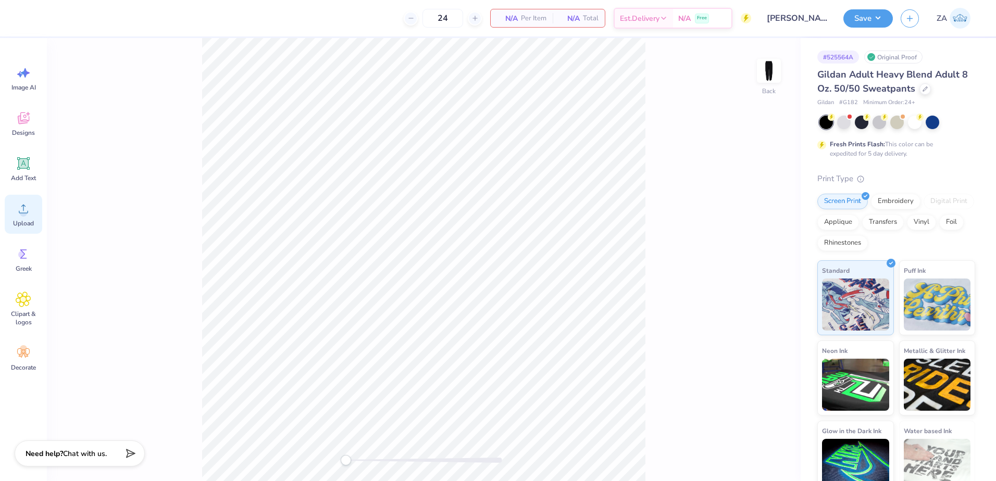
click at [11, 215] on div "Upload" at bounding box center [24, 214] width 38 height 39
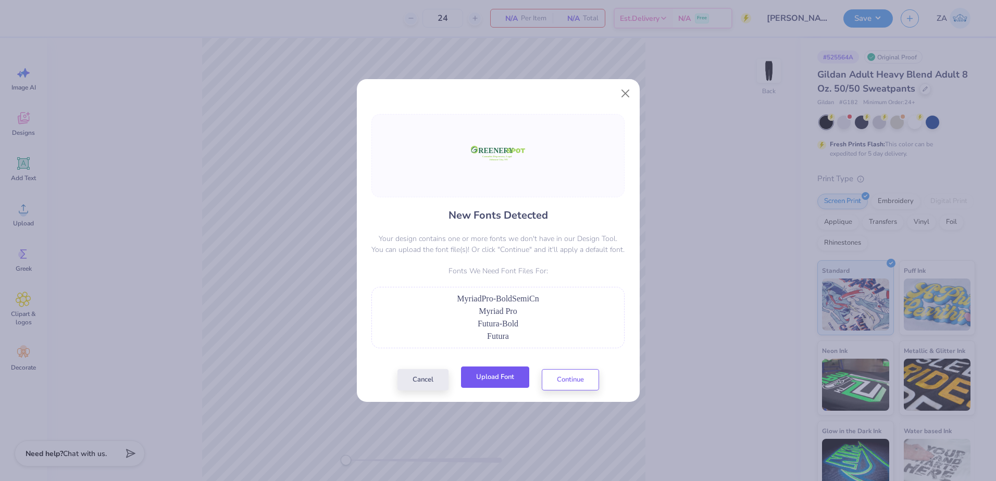
click at [519, 383] on button "Upload Font" at bounding box center [495, 377] width 68 height 21
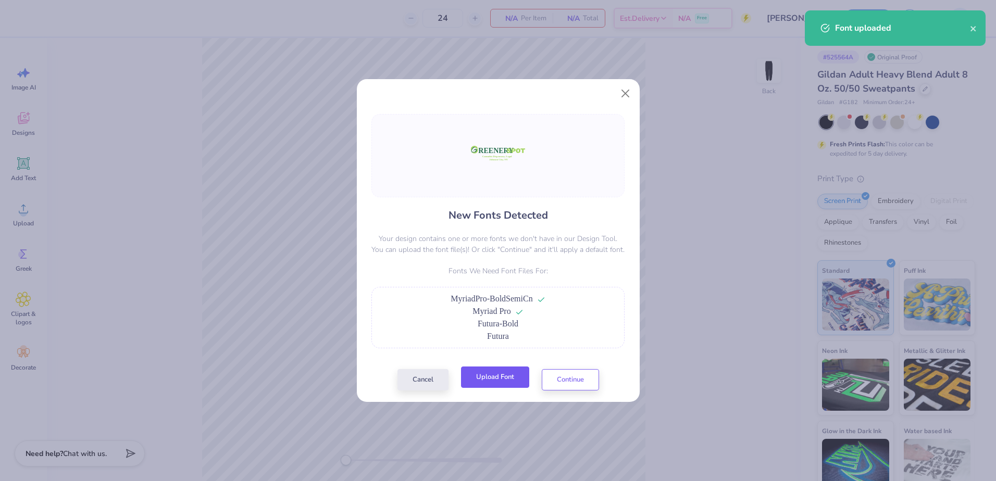
click at [487, 378] on button "Upload Font" at bounding box center [495, 377] width 68 height 21
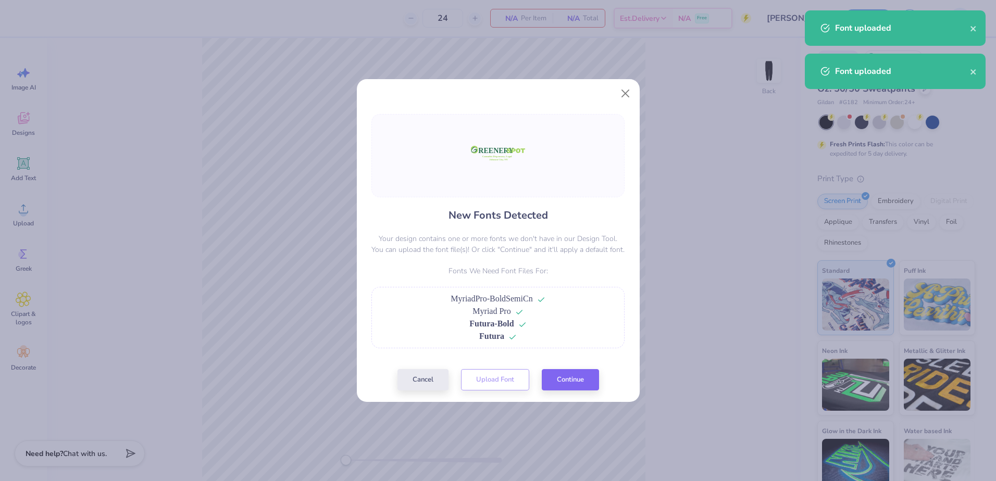
click at [576, 368] on div "New Fonts Detected Your design contains one or more fonts we don't have in our …" at bounding box center [497, 252] width 259 height 277
click at [575, 374] on button "Continue" at bounding box center [570, 377] width 57 height 21
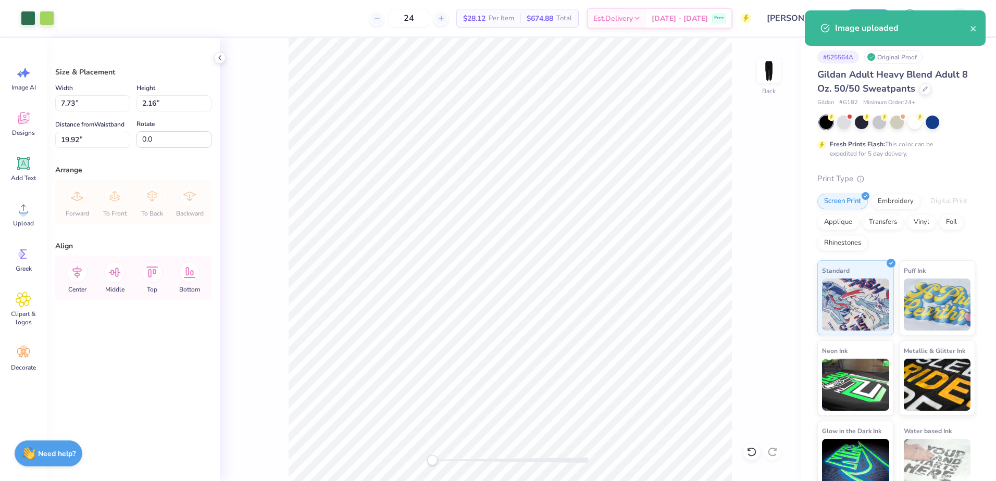
type input "5.39"
type input "1.51"
type input "20.58"
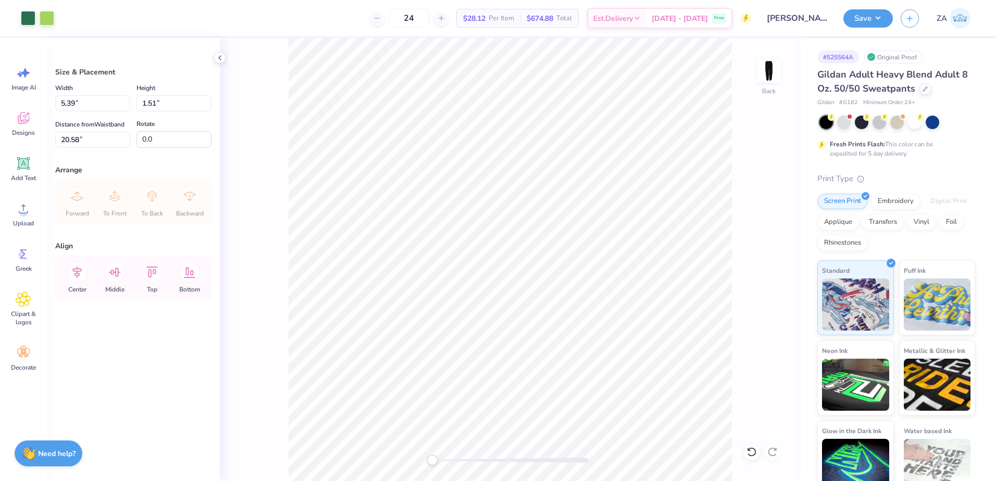
type input "16.60"
drag, startPoint x: 429, startPoint y: 463, endPoint x: 439, endPoint y: 461, distance: 9.6
click at [439, 461] on div "Accessibility label" at bounding box center [434, 460] width 10 height 10
drag, startPoint x: 439, startPoint y: 461, endPoint x: 464, endPoint y: 458, distance: 25.7
click at [464, 458] on div "Accessibility label" at bounding box center [464, 460] width 10 height 10
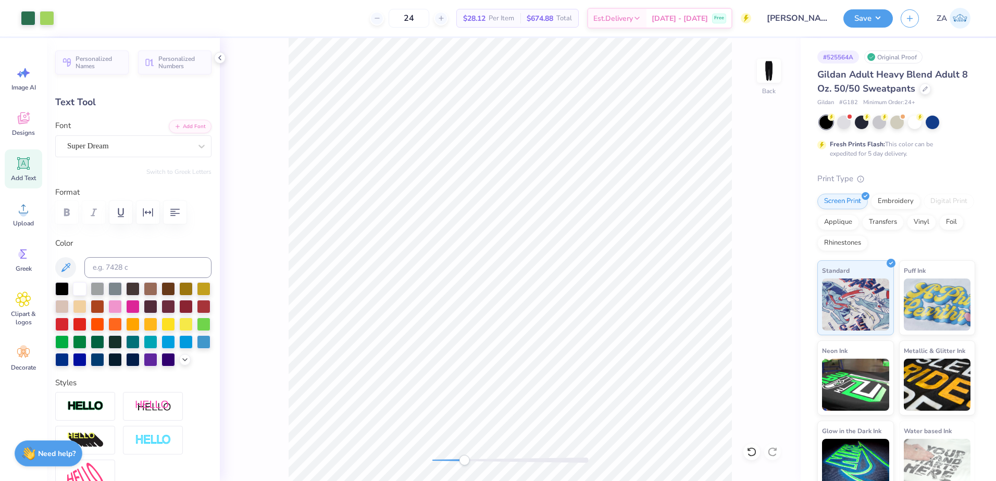
type input "3.16"
type input "0.24"
type input "17.55"
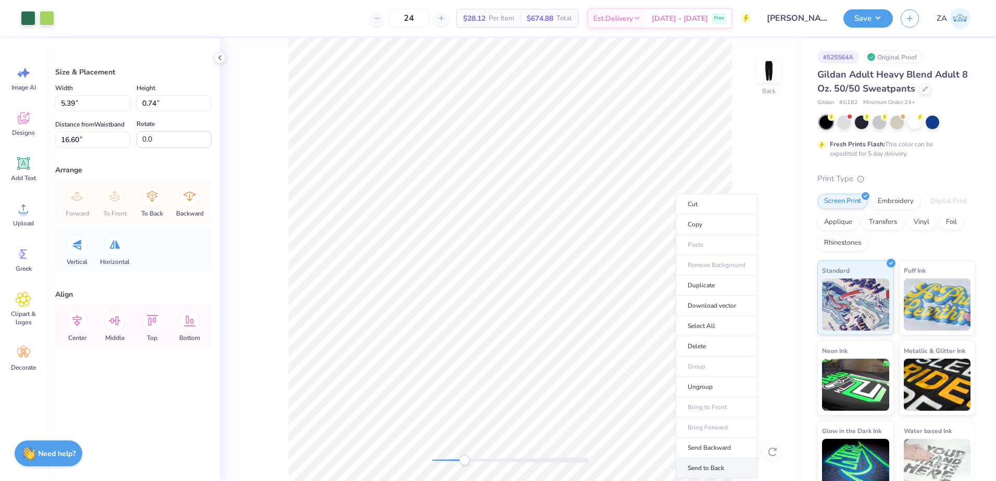
click at [699, 468] on li "Send to Back" at bounding box center [717, 469] width 82 height 20
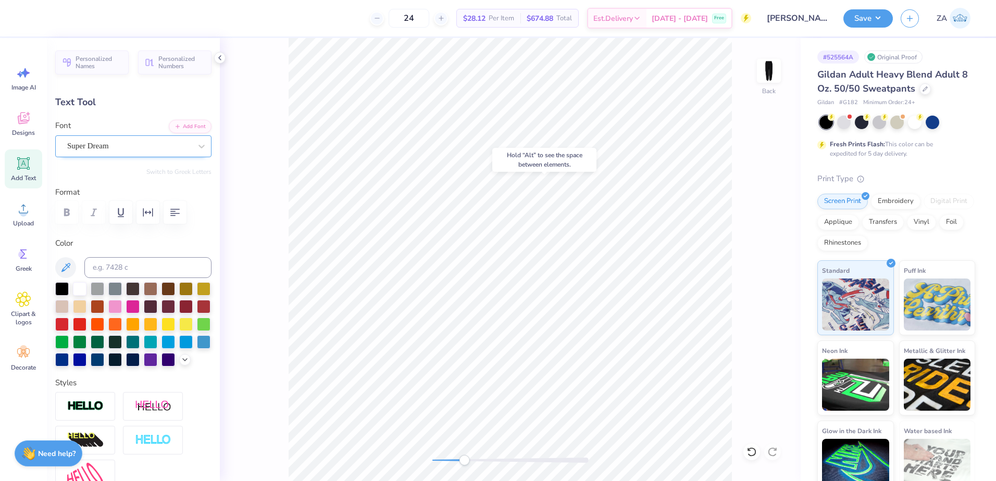
click at [118, 146] on div "Super Dream" at bounding box center [129, 146] width 126 height 16
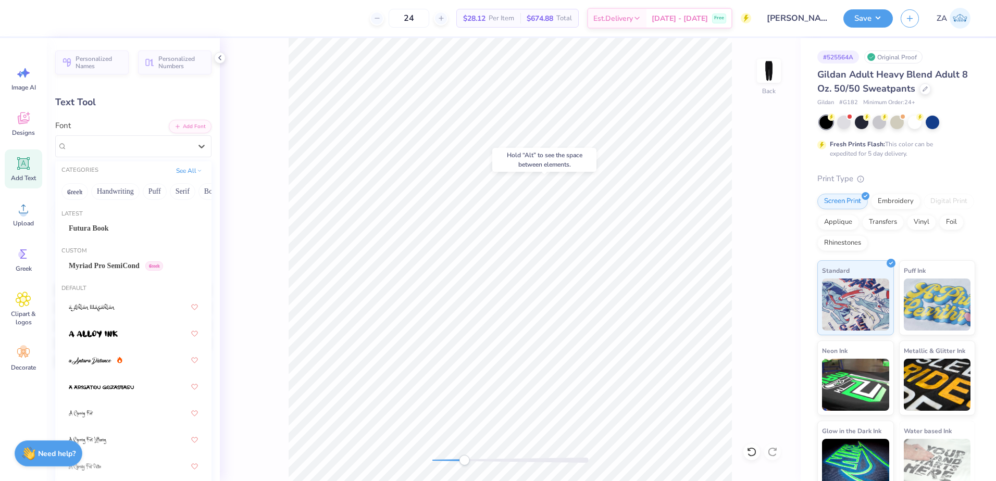
click at [116, 228] on div "Futura Book" at bounding box center [133, 228] width 129 height 11
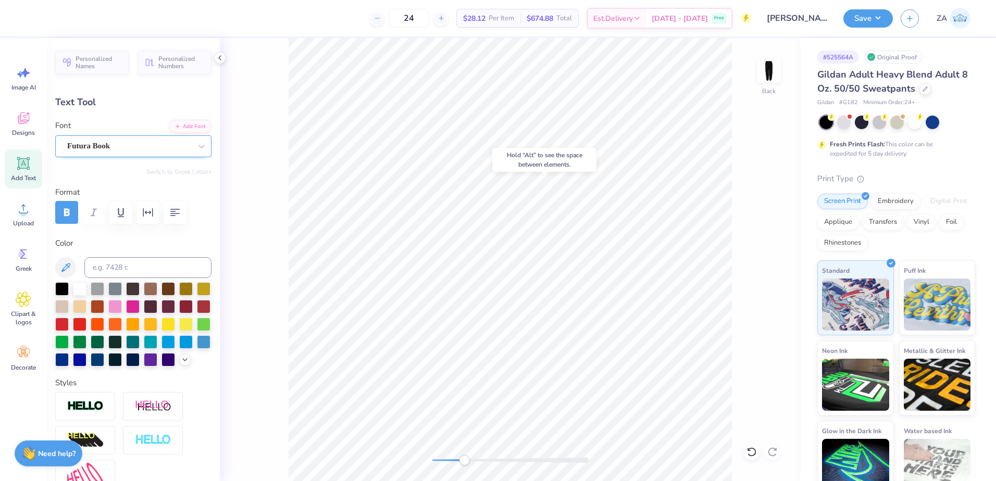
click at [143, 150] on div "Futura Book" at bounding box center [129, 146] width 126 height 16
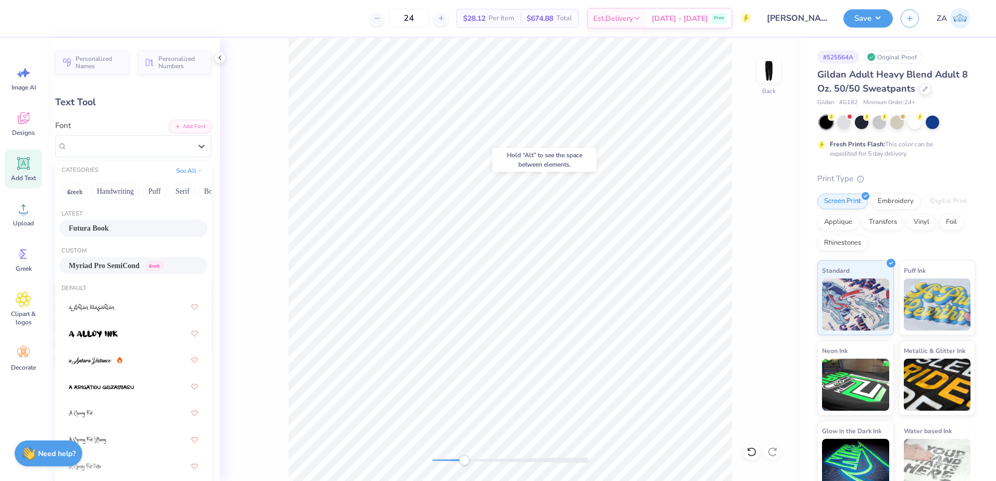
drag, startPoint x: 121, startPoint y: 265, endPoint x: 210, endPoint y: 257, distance: 90.0
click at [120, 265] on span "Myriad Pro SemiCond" at bounding box center [104, 266] width 71 height 11
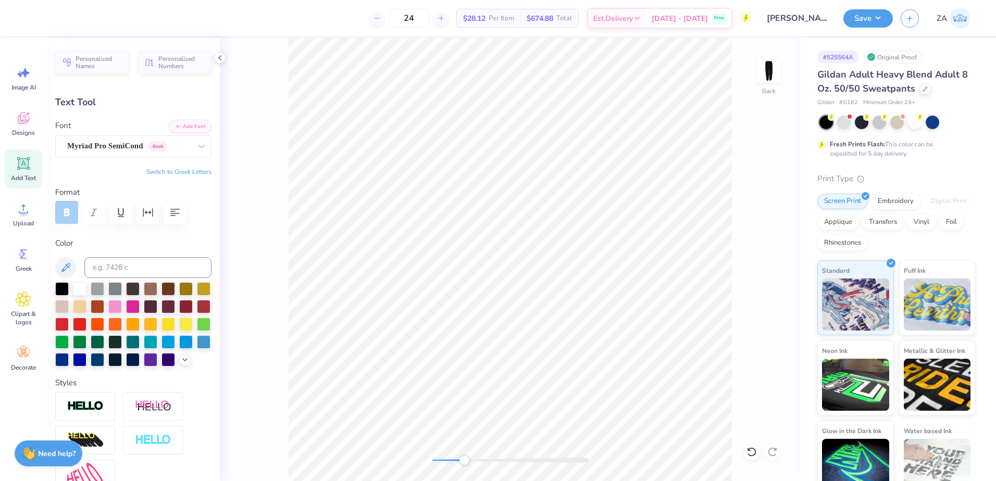
type input "2.55"
type input "0.47"
type input "16.90"
click at [155, 207] on button "button" at bounding box center [148, 212] width 23 height 23
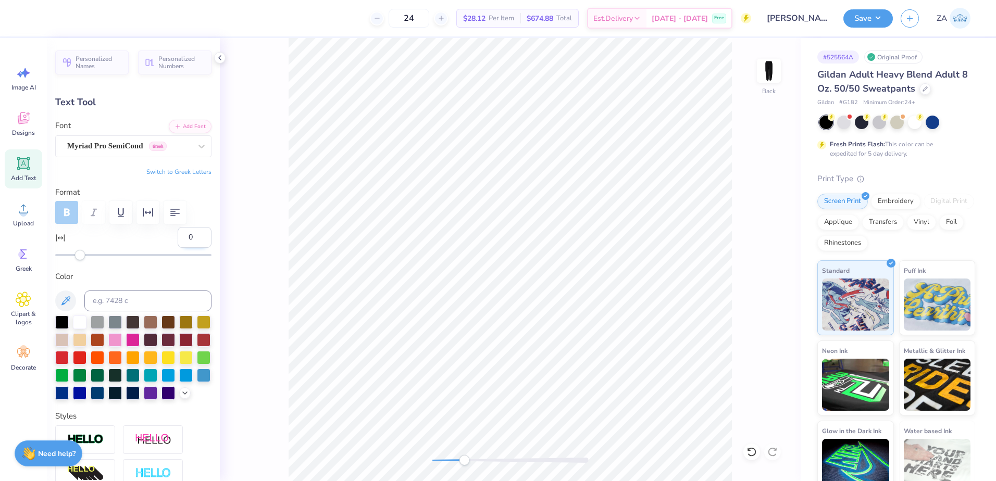
drag, startPoint x: 183, startPoint y: 240, endPoint x: 176, endPoint y: 239, distance: 7.8
click at [178, 239] on input "0" at bounding box center [195, 237] width 34 height 21
type input "4"
click at [168, 269] on div "Personalized Names Personalized Numbers Text Tool Add Font Font Myriad Pro Semi…" at bounding box center [133, 259] width 173 height 443
type input "2.72"
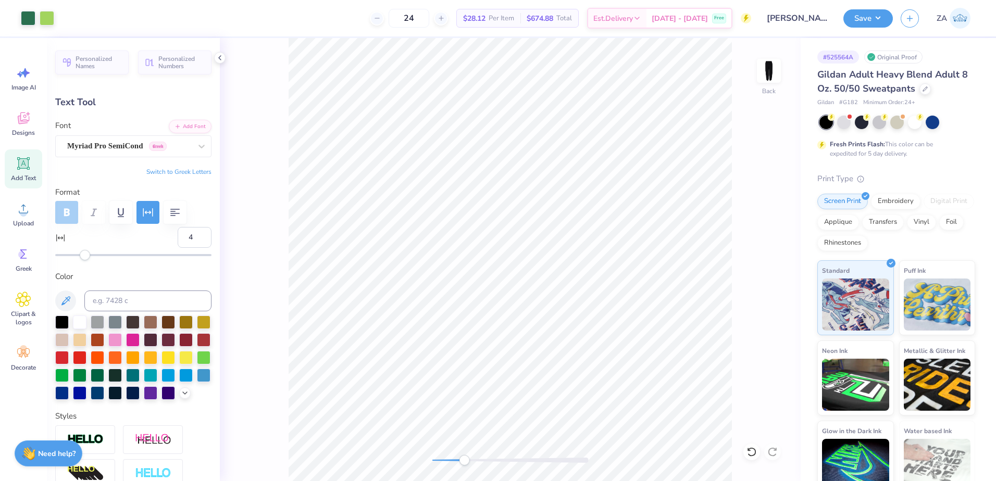
type input "16.87"
drag, startPoint x: 451, startPoint y: 463, endPoint x: 439, endPoint y: 463, distance: 12.0
click at [439, 463] on div "Accessibility label" at bounding box center [442, 460] width 10 height 10
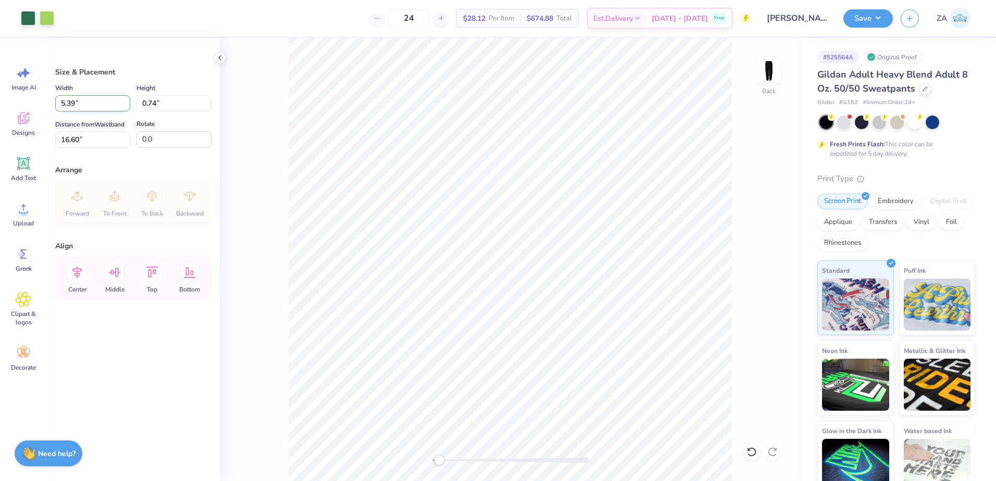
click at [115, 104] on input "5.39" at bounding box center [92, 103] width 75 height 16
type input "5"
type input "5.00"
type input "0.69"
type input "16.62"
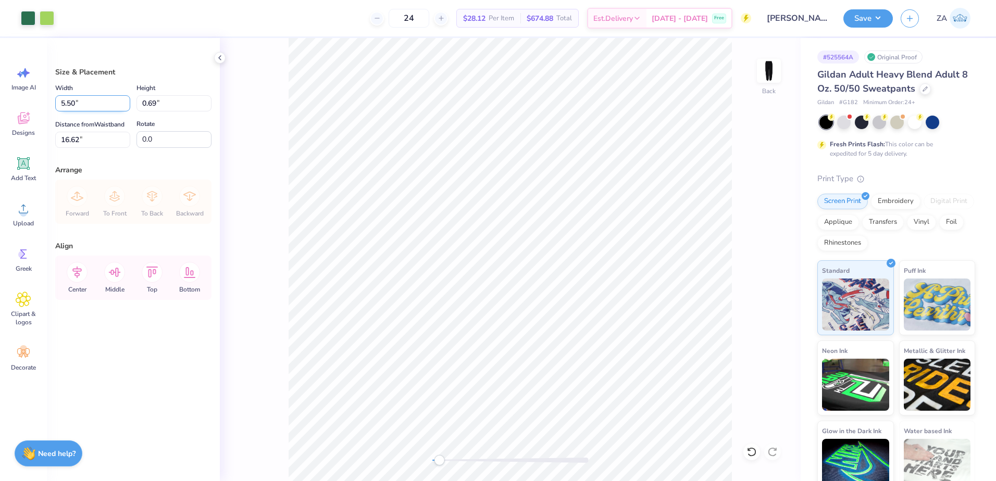
type input "5.50"
type input "0.75"
click at [121, 140] on input "16.58" at bounding box center [92, 140] width 75 height 16
type input "1"
type input "5.00"
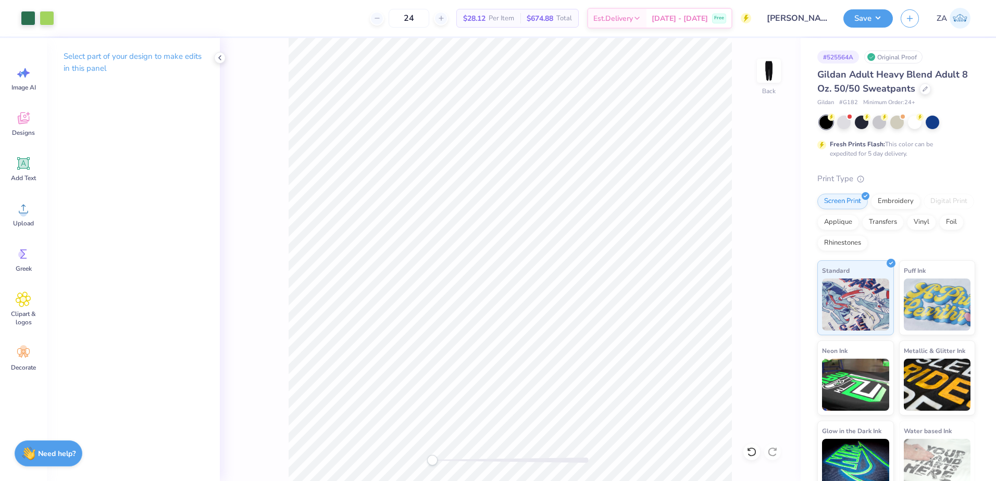
click at [417, 461] on div "Back" at bounding box center [510, 259] width 581 height 443
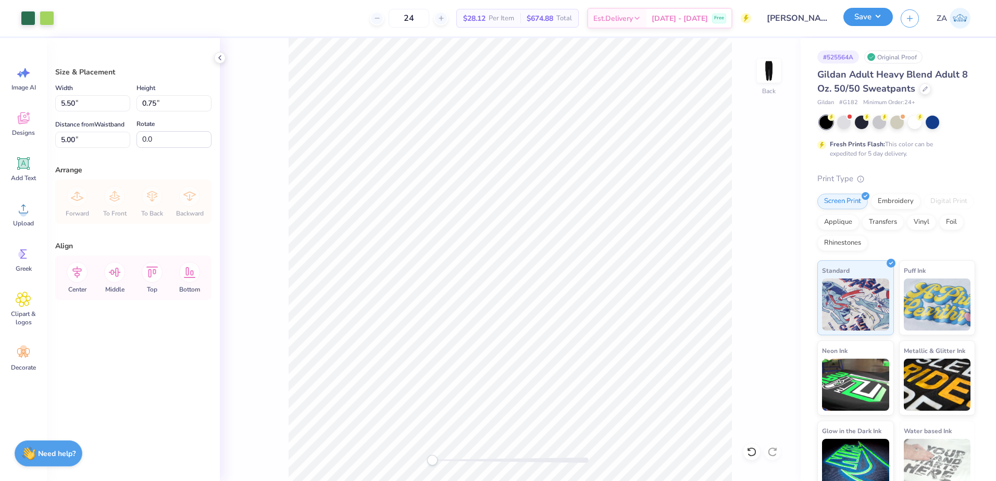
click at [860, 14] on button "Save" at bounding box center [868, 17] width 49 height 18
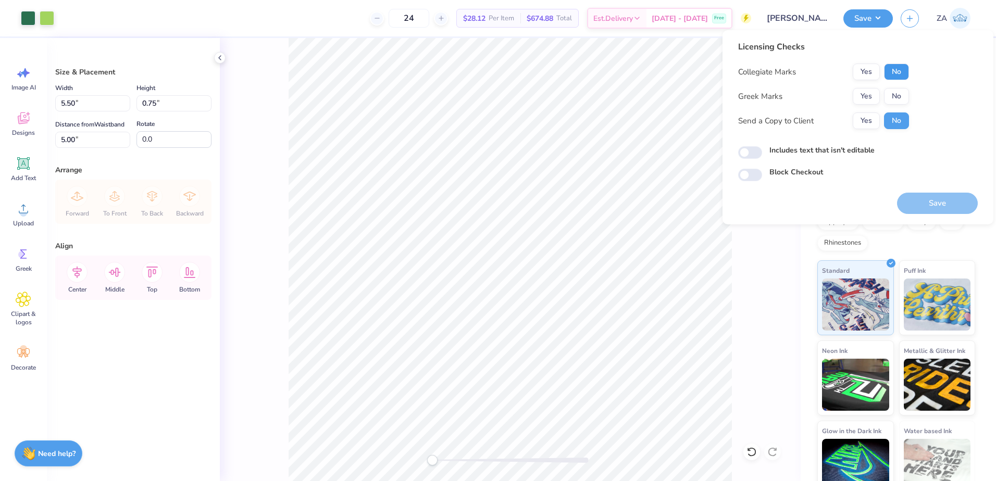
click at [902, 76] on button "No" at bounding box center [896, 72] width 25 height 17
click at [899, 98] on button "No" at bounding box center [896, 96] width 25 height 17
click at [920, 196] on button "Save" at bounding box center [937, 203] width 81 height 21
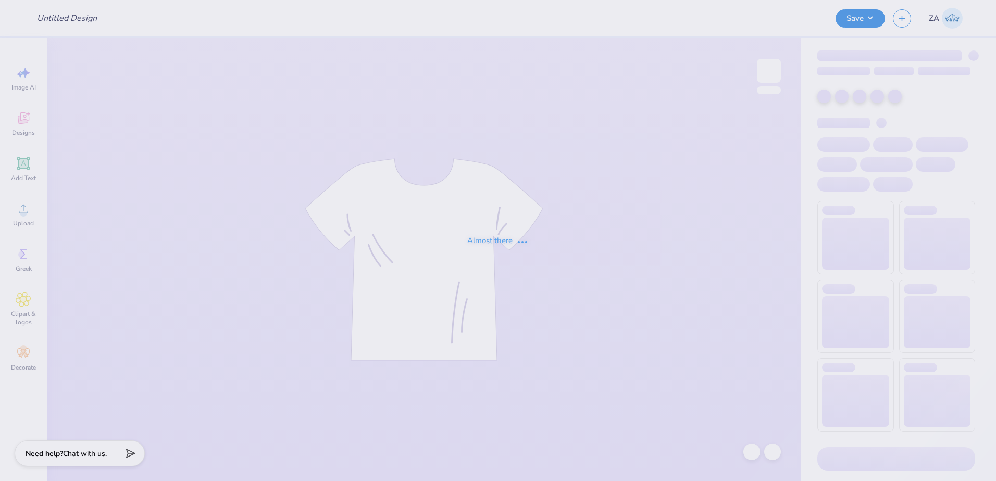
type input "[PERSON_NAME] : Greenery Spot"
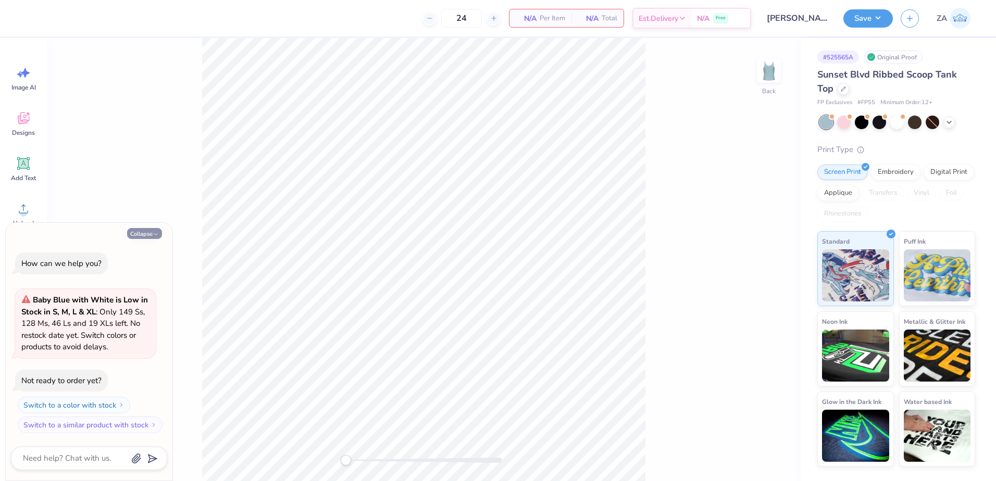
click at [142, 233] on button "Collapse" at bounding box center [144, 233] width 35 height 11
type textarea "x"
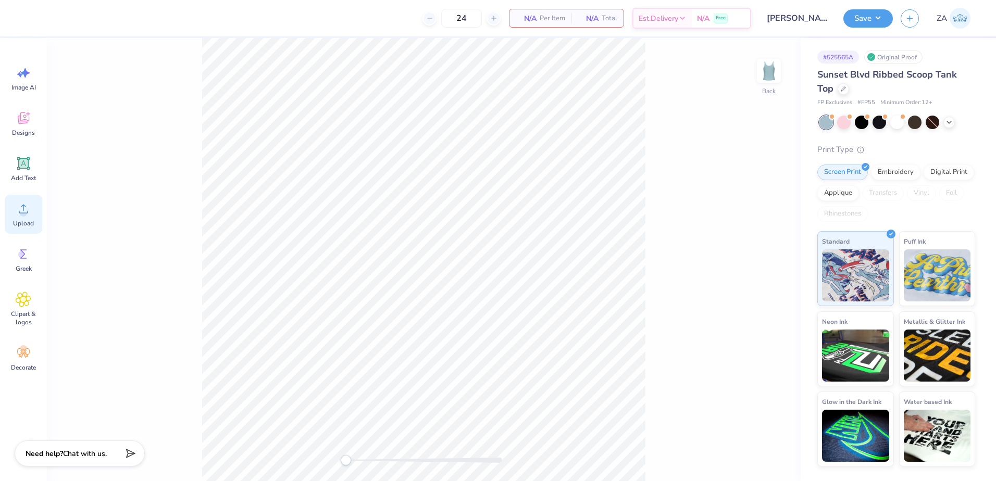
click at [39, 222] on div "Upload" at bounding box center [24, 214] width 38 height 39
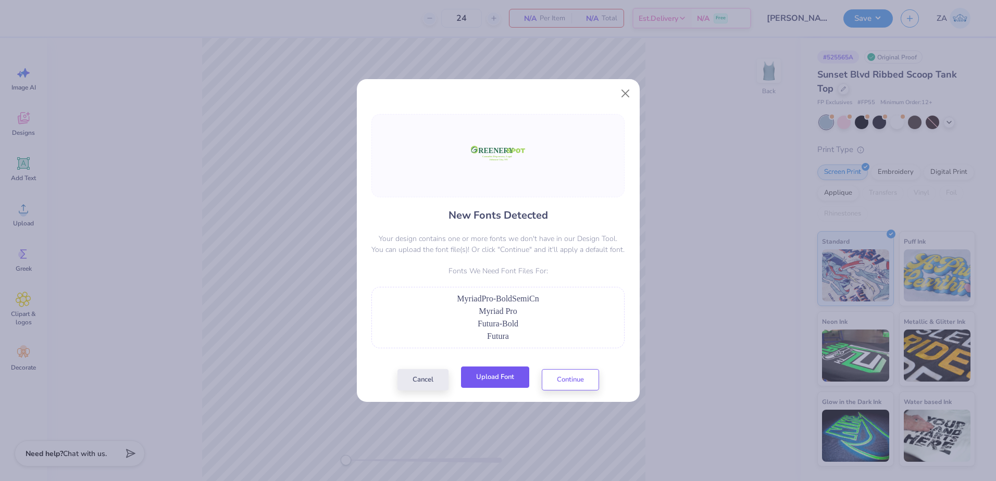
click at [482, 377] on button "Upload Font" at bounding box center [495, 377] width 68 height 21
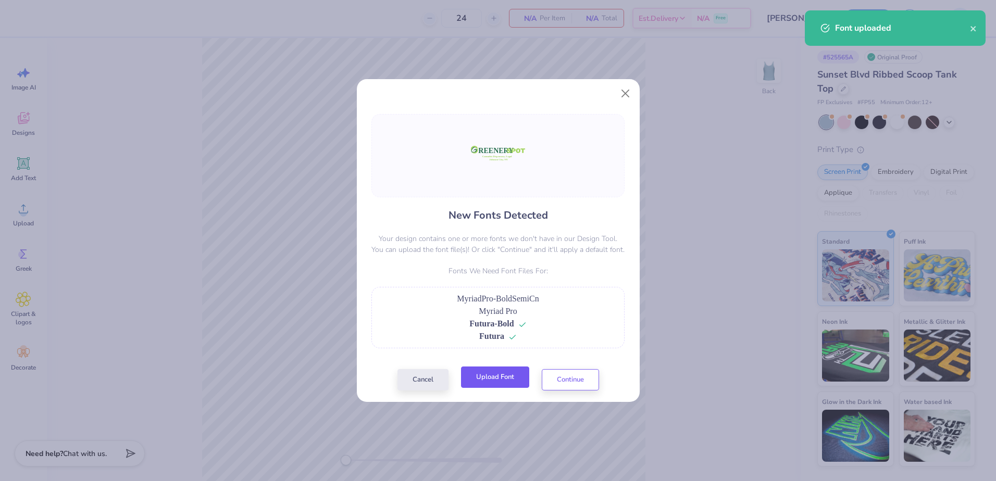
click at [474, 371] on button "Upload Font" at bounding box center [495, 377] width 68 height 21
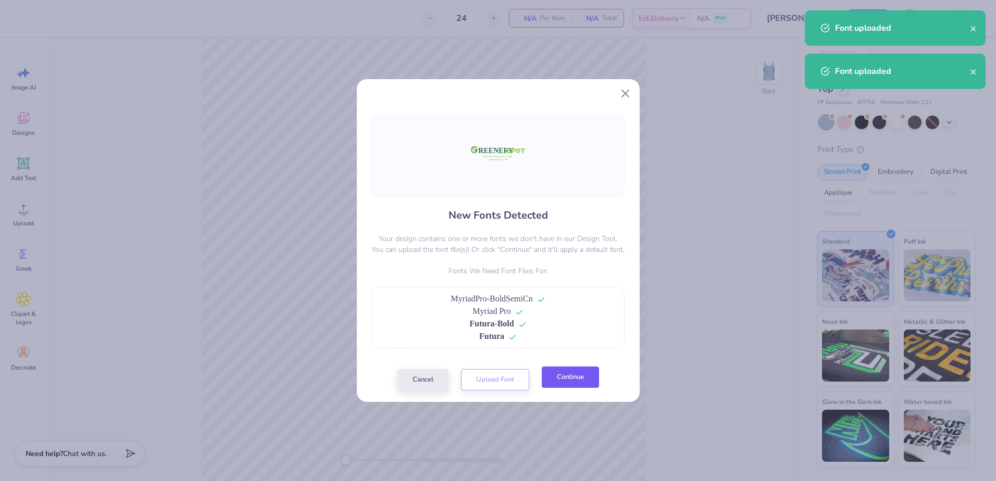
click at [564, 388] on button "Continue" at bounding box center [570, 377] width 57 height 21
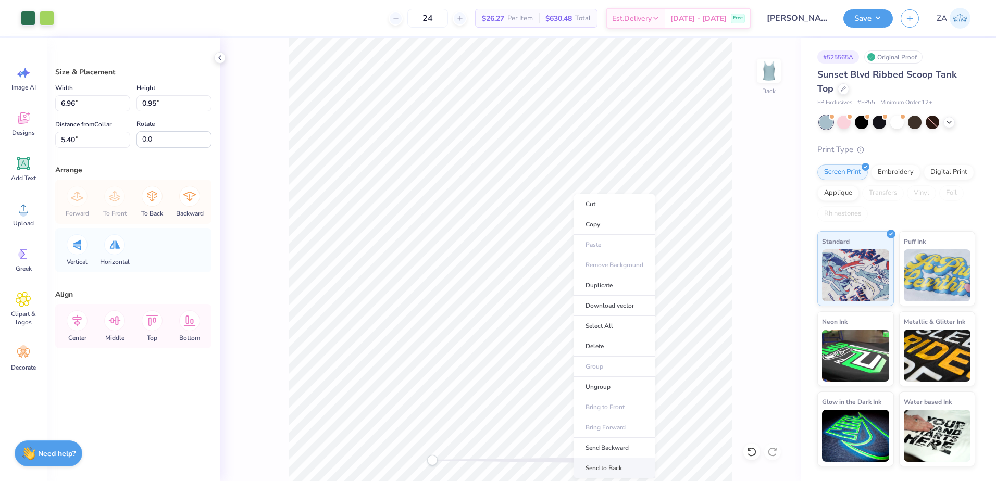
click at [604, 465] on li "Send to Back" at bounding box center [615, 469] width 82 height 20
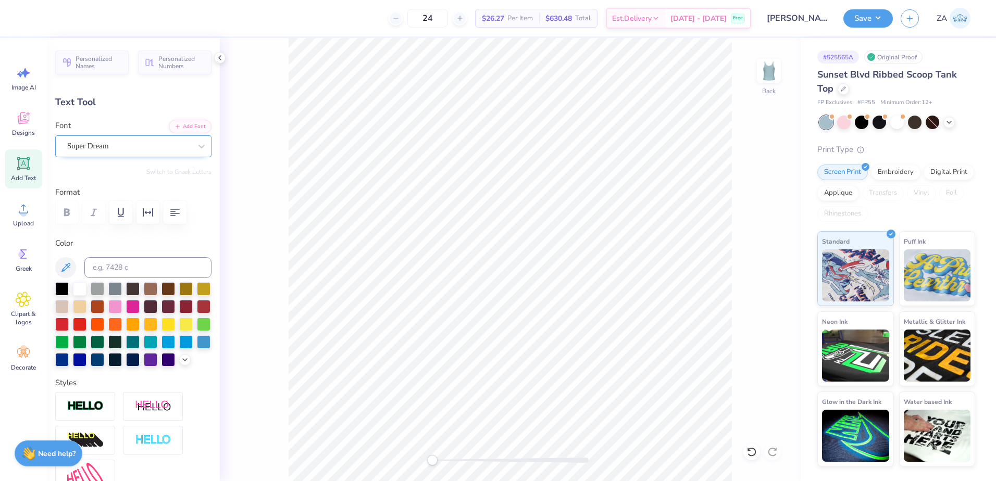
click at [127, 142] on div "Super Dream" at bounding box center [129, 146] width 126 height 16
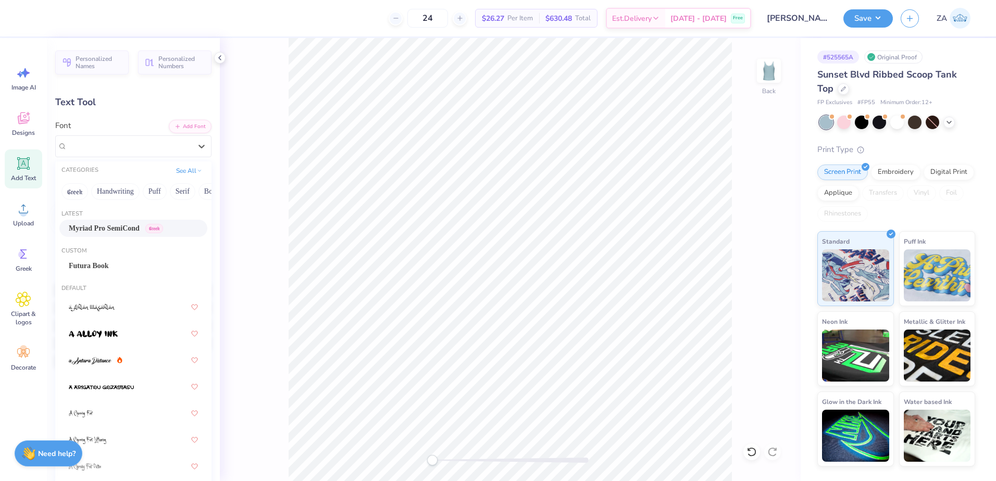
click at [120, 227] on span "Myriad Pro SemiCond" at bounding box center [104, 228] width 71 height 11
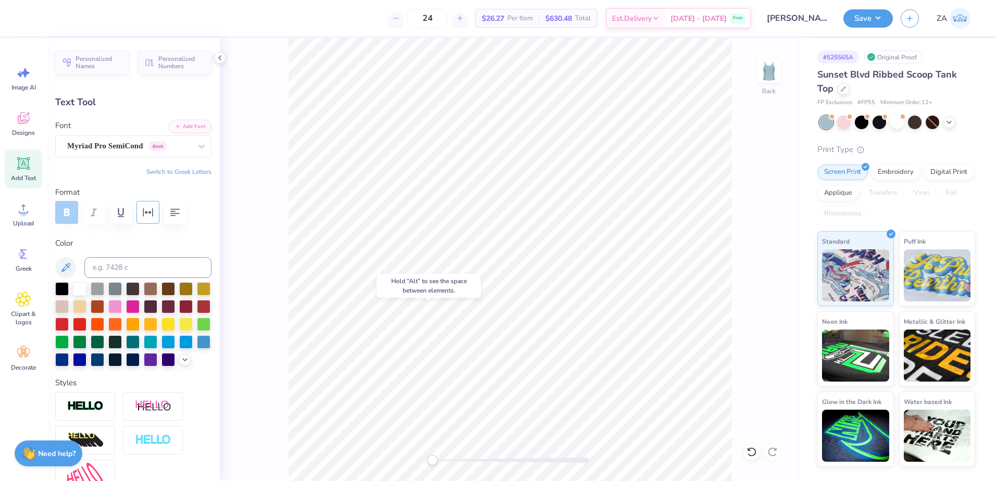
click at [156, 215] on button "button" at bounding box center [148, 212] width 23 height 23
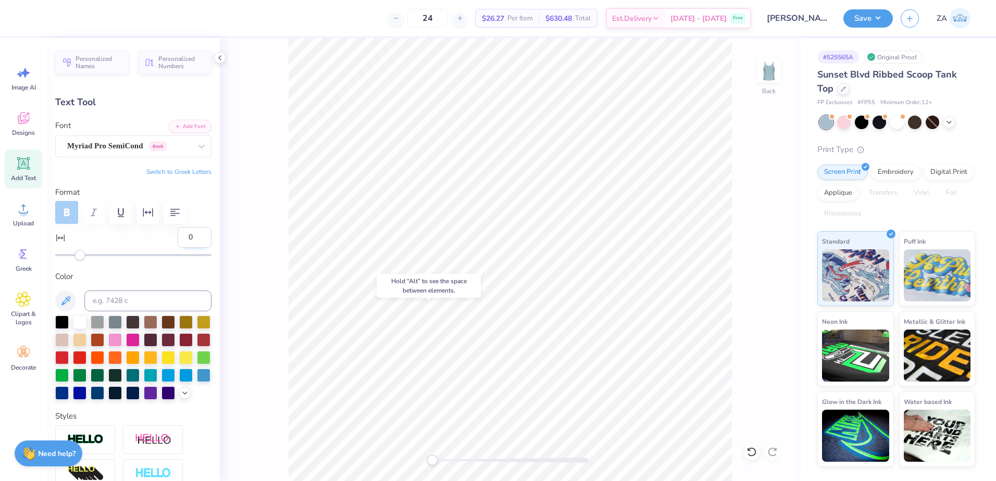
drag, startPoint x: 186, startPoint y: 238, endPoint x: 170, endPoint y: 238, distance: 15.6
click at [178, 238] on input "0" at bounding box center [195, 237] width 34 height 21
type input "5"
click at [145, 268] on div "Personalized Names Personalized Numbers Text Tool Add Font Font Myriad Pro Semi…" at bounding box center [133, 259] width 173 height 443
drag, startPoint x: 431, startPoint y: 464, endPoint x: 443, endPoint y: 462, distance: 12.3
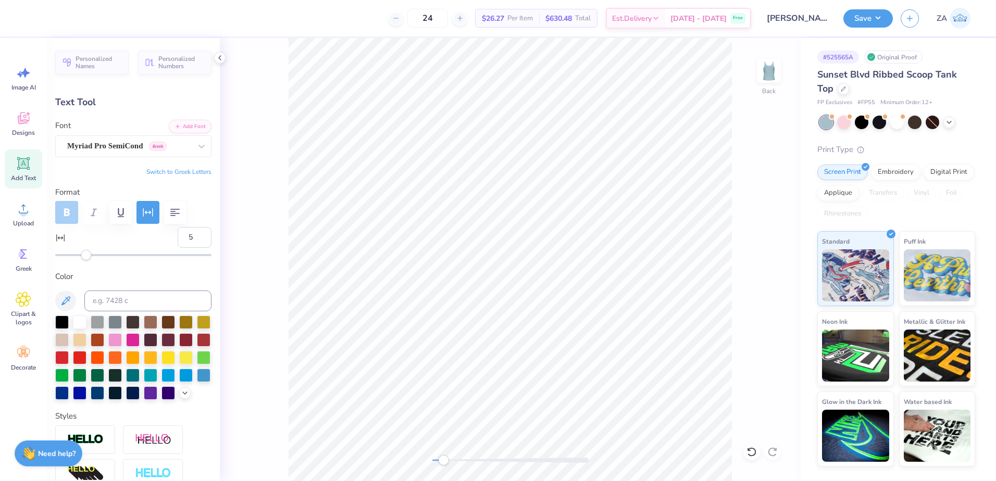
click at [443, 462] on div "Accessibility label" at bounding box center [443, 460] width 10 height 10
type input "3.64"
type input "0.62"
click at [473, 451] on div "Back" at bounding box center [510, 259] width 581 height 443
type input "5.57"
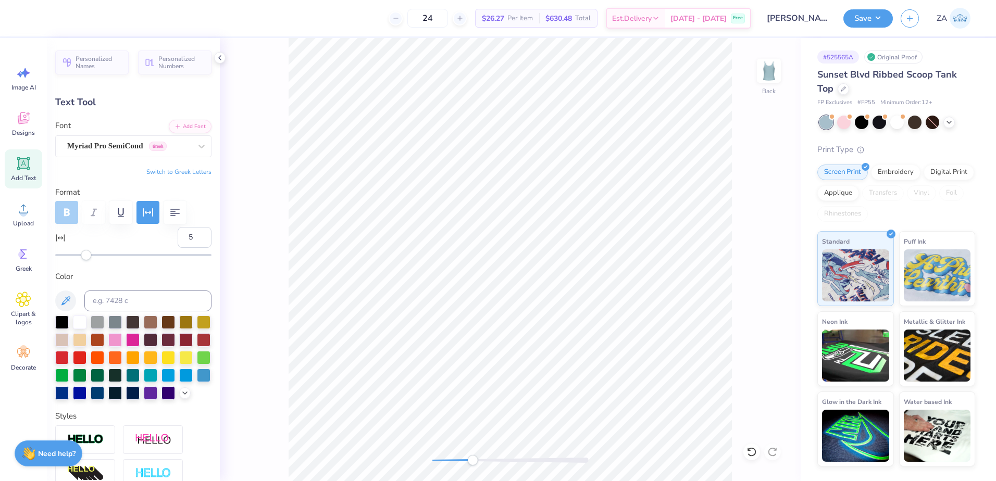
type input "3.46"
type input "0.59"
type input "5.60"
drag, startPoint x: 468, startPoint y: 464, endPoint x: 428, endPoint y: 461, distance: 40.2
click at [447, 461] on div "Accessibility label" at bounding box center [452, 460] width 10 height 10
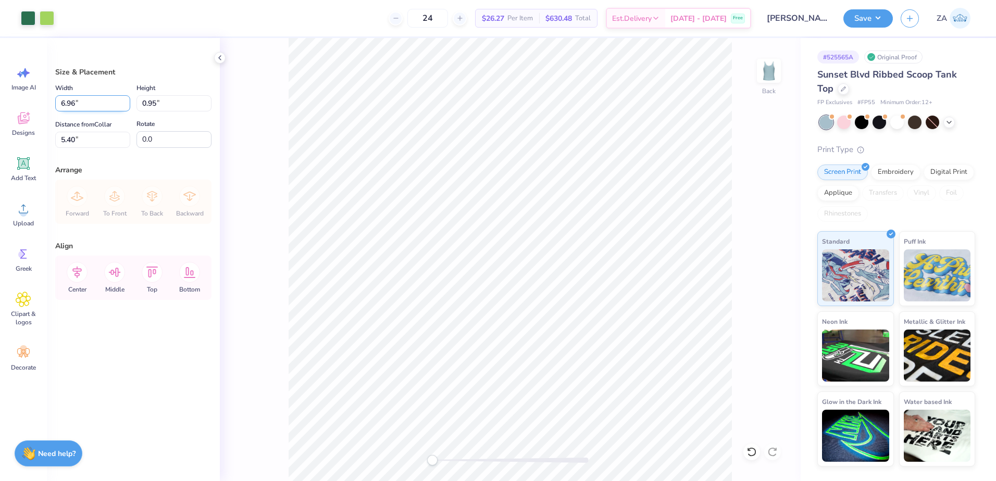
drag, startPoint x: 96, startPoint y: 104, endPoint x: 61, endPoint y: 106, distance: 34.9
click at [61, 106] on input "6.96" at bounding box center [92, 103] width 75 height 16
type input "7.00"
type input "0.96"
drag, startPoint x: 86, startPoint y: 139, endPoint x: 54, endPoint y: 140, distance: 32.3
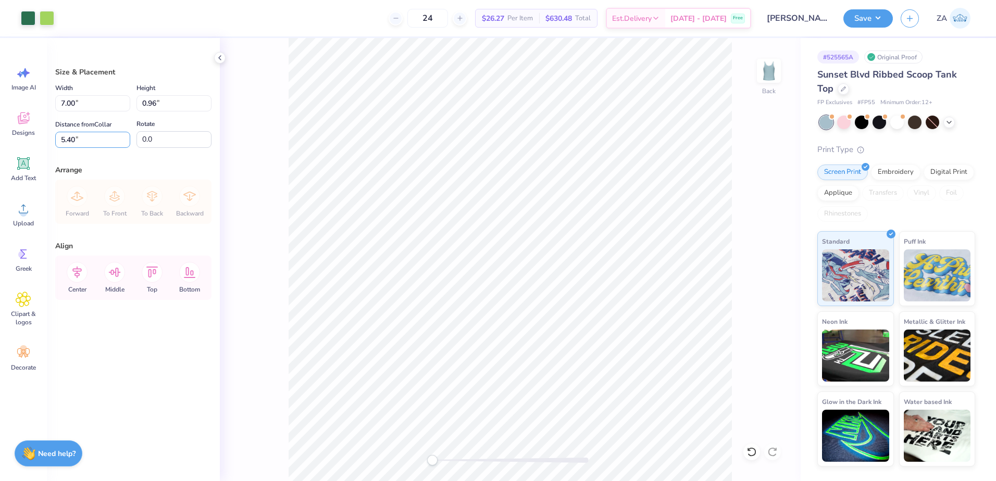
click at [54, 140] on div "Size & Placement Width 7.00 7.00 " Height 0.96 0.96 " Distance from Collar 5.40…" at bounding box center [133, 259] width 173 height 443
type input "2.00"
click at [870, 11] on button "Save" at bounding box center [868, 17] width 49 height 18
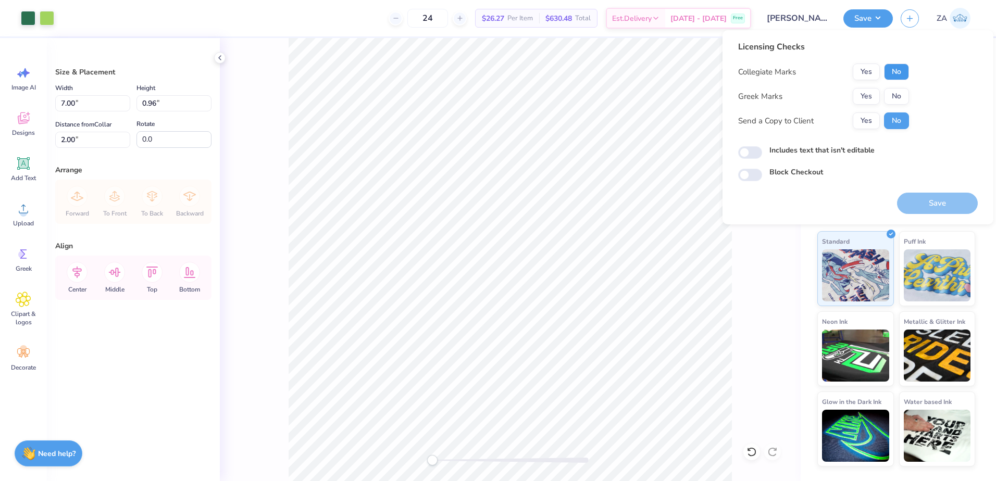
click at [899, 64] on button "No" at bounding box center [896, 72] width 25 height 17
click at [896, 87] on div "Collegiate Marks Yes No Greek Marks Yes No Send a Copy to Client Yes No" at bounding box center [823, 97] width 171 height 66
click at [901, 99] on button "No" at bounding box center [896, 96] width 25 height 17
click at [919, 198] on button "Save" at bounding box center [937, 203] width 81 height 21
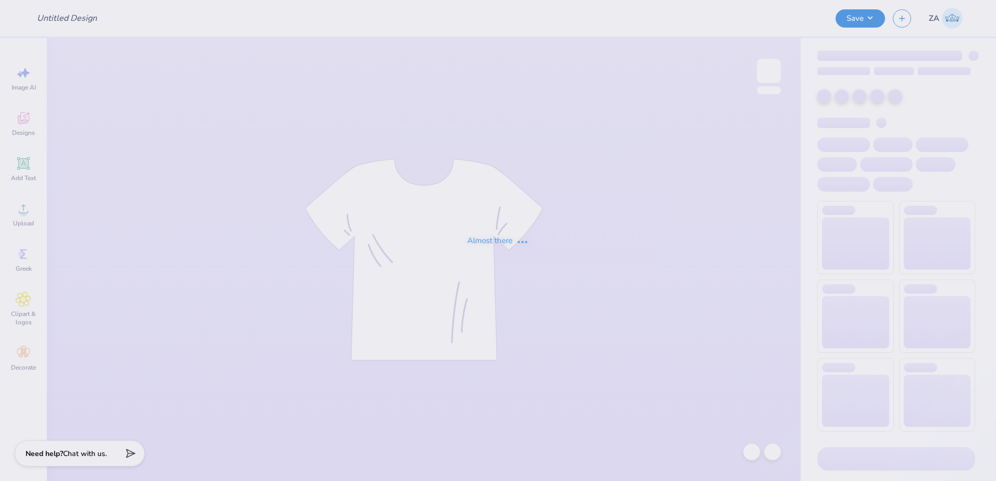
type input "[PERSON_NAME] : Greenery Spot"
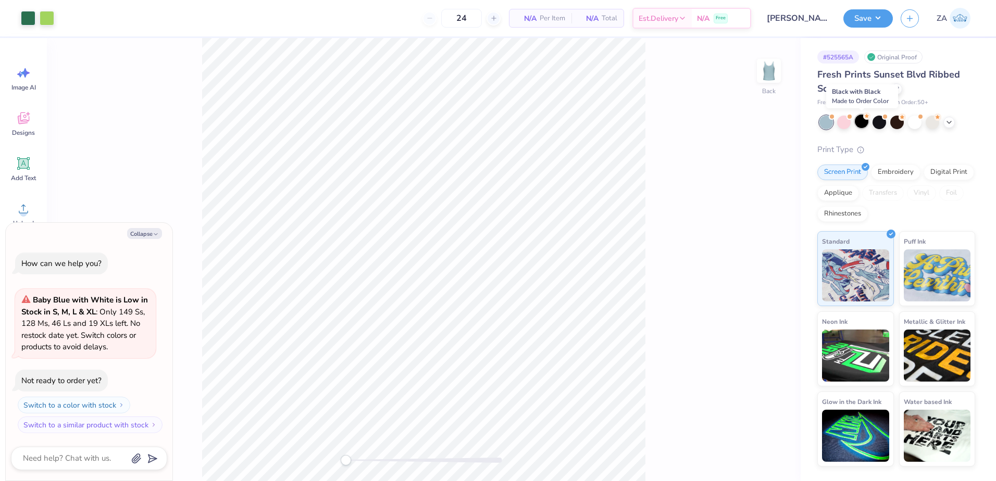
click at [860, 120] on div at bounding box center [862, 122] width 14 height 14
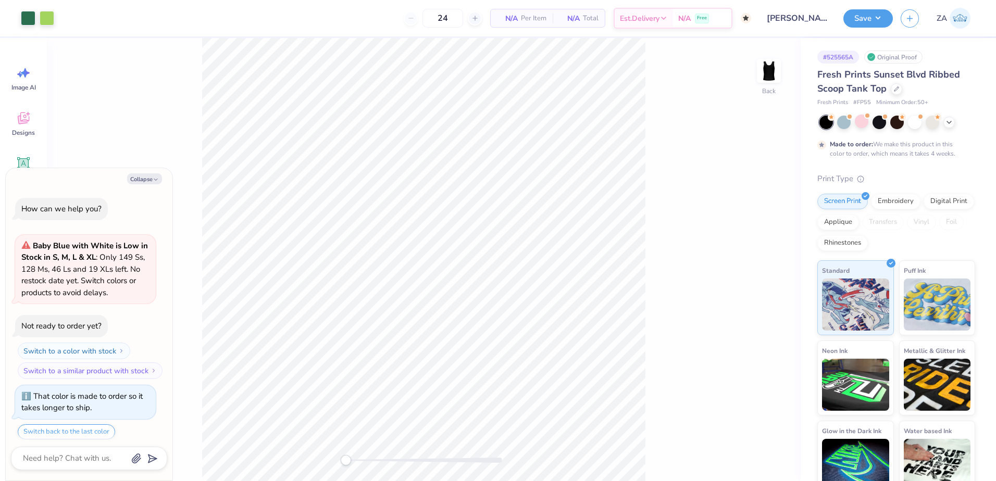
scroll to position [32, 0]
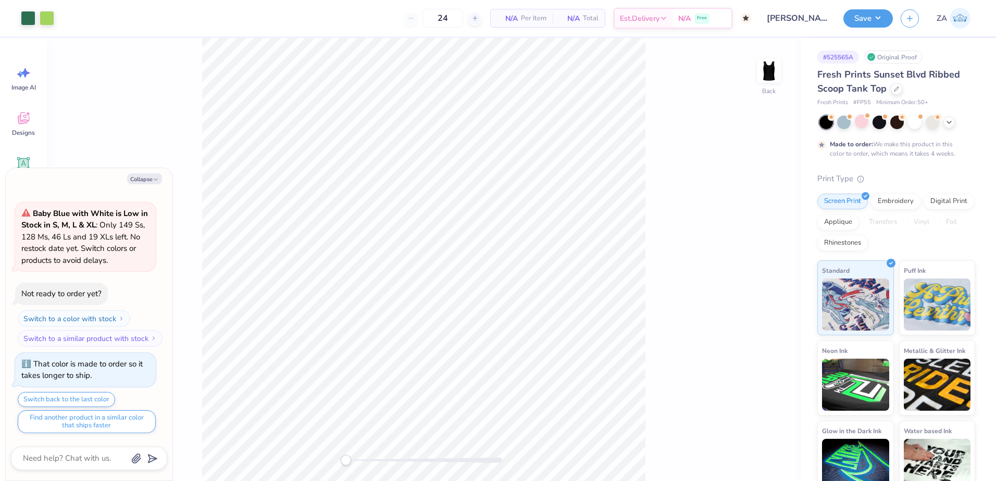
type textarea "x"
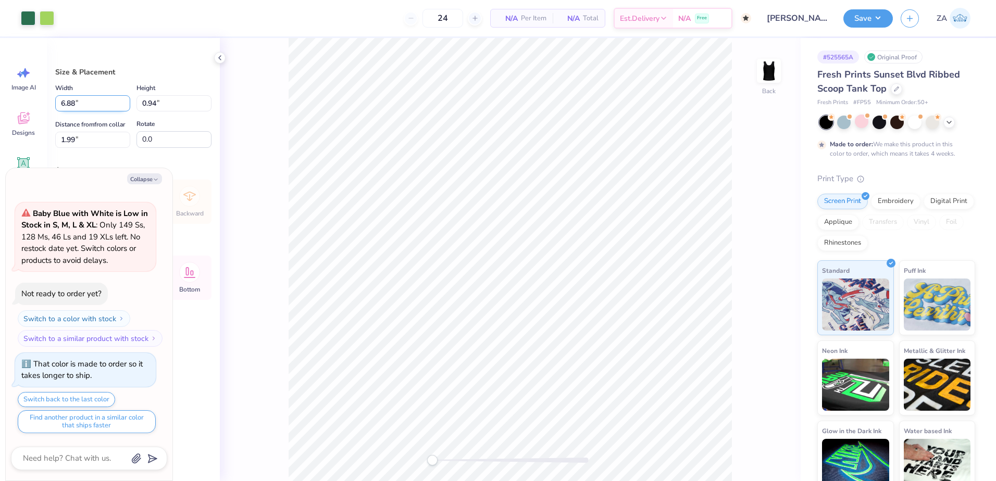
click at [95, 104] on input "6.88" at bounding box center [92, 103] width 75 height 16
type input "6"
type input "7.00"
type textarea "x"
type input "0.96"
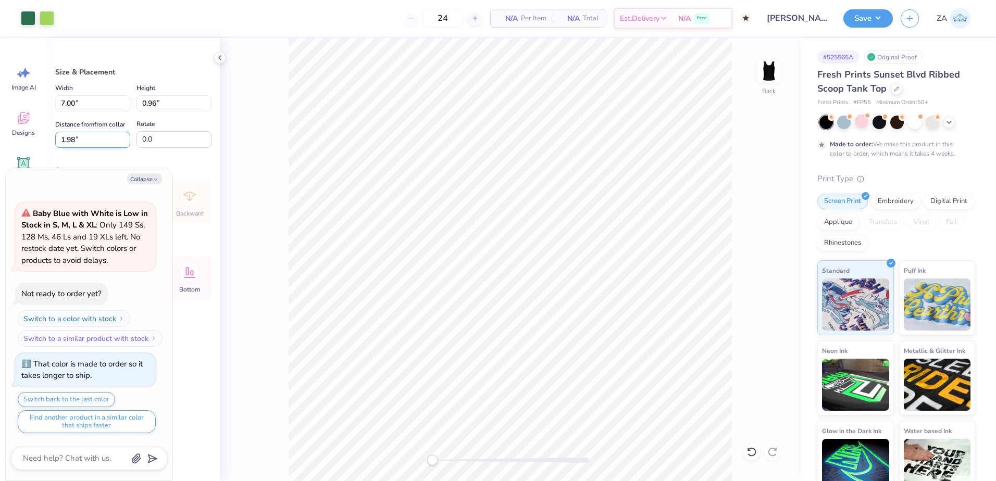
click at [96, 133] on input "1.98" at bounding box center [92, 140] width 75 height 16
type input "1"
type input "2.00"
click at [868, 13] on button "Save" at bounding box center [868, 17] width 49 height 18
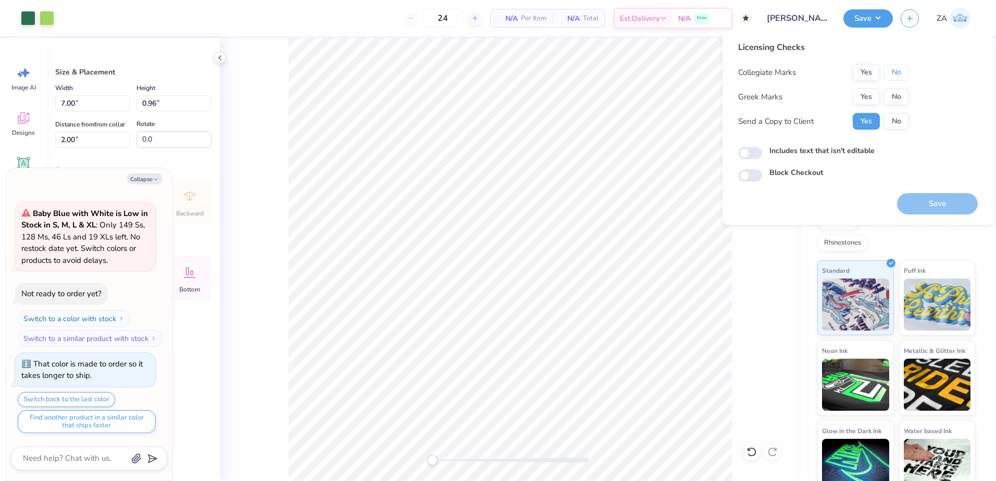
drag, startPoint x: 888, startPoint y: 75, endPoint x: 888, endPoint y: 83, distance: 8.9
click at [888, 75] on button "No" at bounding box center [896, 72] width 25 height 17
click at [889, 94] on button "No" at bounding box center [896, 97] width 25 height 17
click at [913, 200] on button "Save" at bounding box center [937, 203] width 81 height 21
type textarea "x"
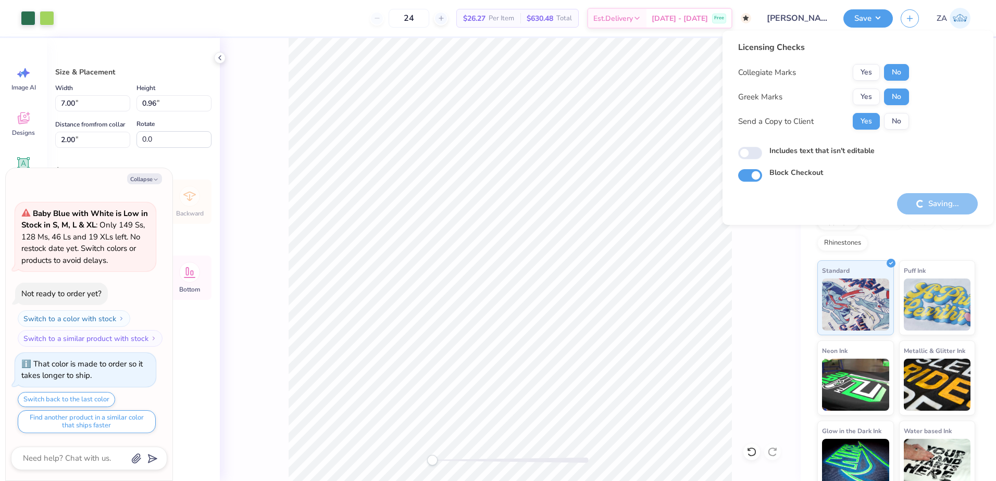
checkbox input "true"
type textarea "x"
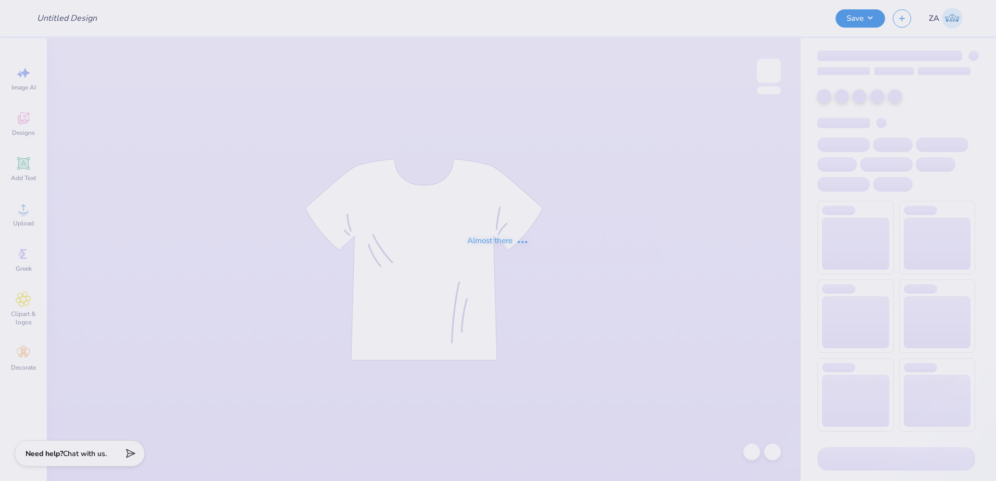
type input "[PERSON_NAME] : Greenery Spot"
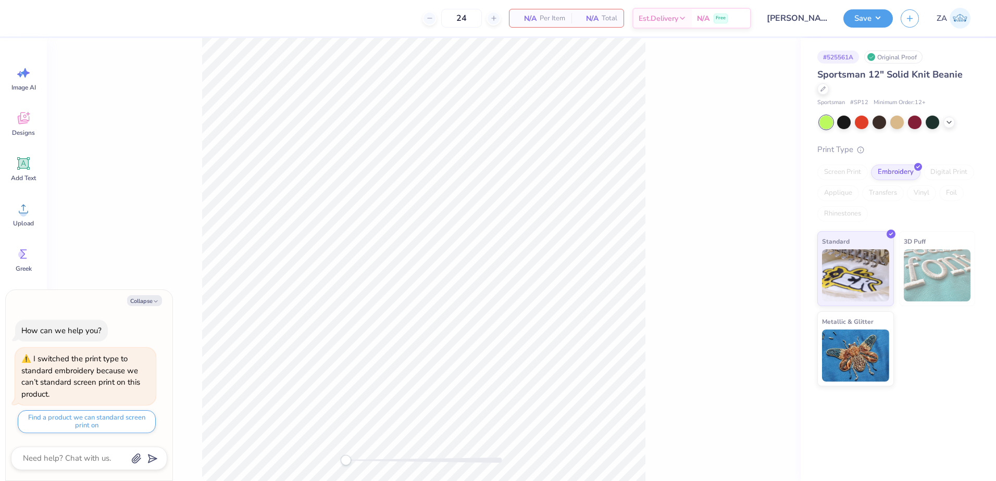
type textarea "x"
click at [702, 140] on div at bounding box center [424, 259] width 754 height 443
click at [722, 133] on div at bounding box center [424, 259] width 754 height 443
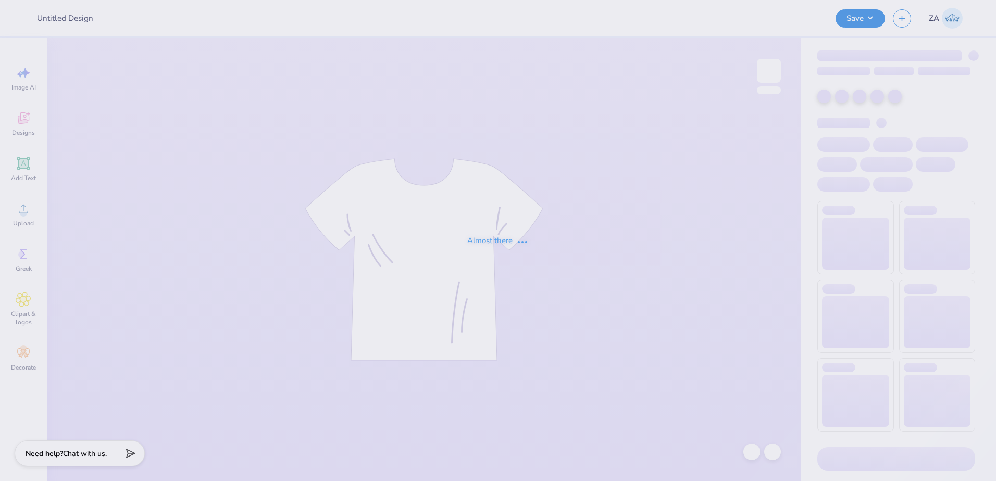
type input "[PERSON_NAME] : Greenery Spot"
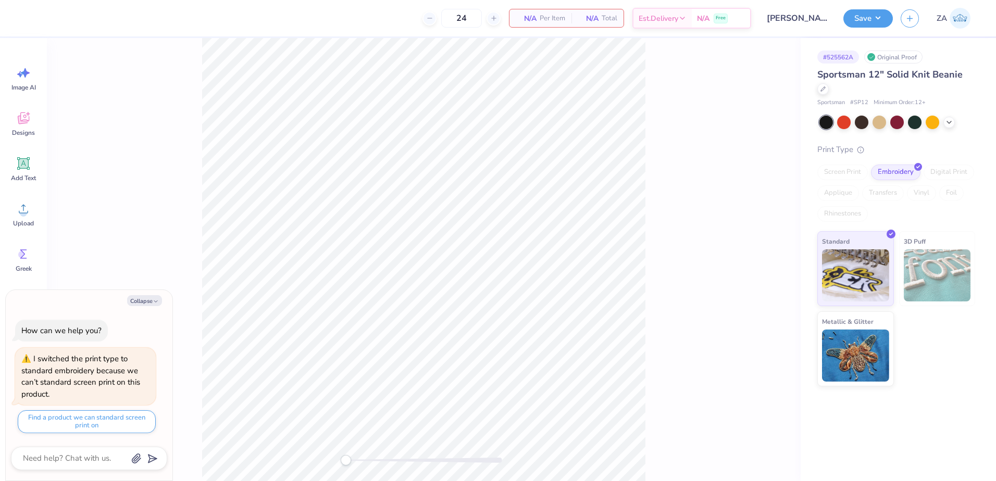
type textarea "x"
